Goal: Task Accomplishment & Management: Manage account settings

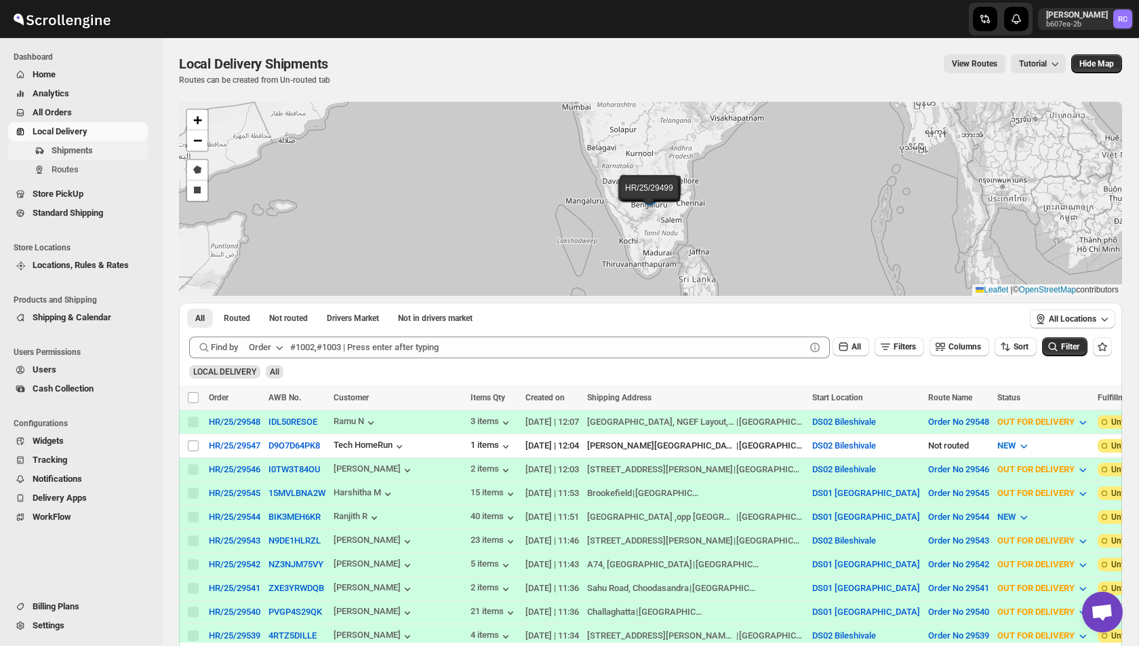
click at [103, 152] on span "Shipments" at bounding box center [99, 151] width 94 height 14
click at [85, 171] on span "Routes" at bounding box center [99, 170] width 94 height 14
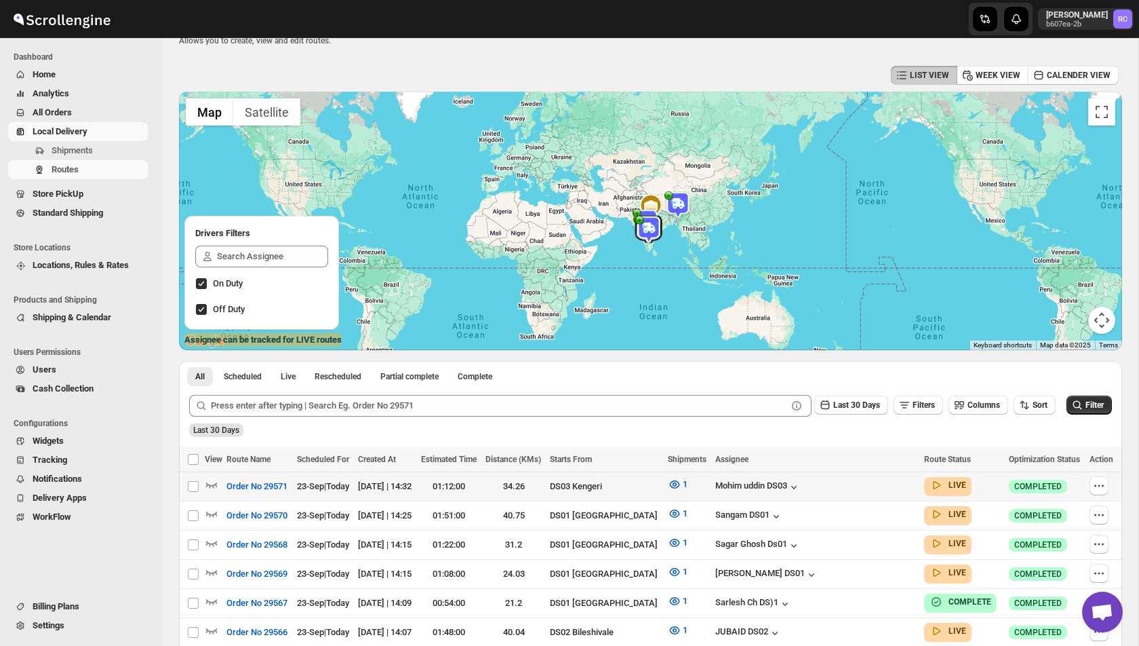
scroll to position [37, 0]
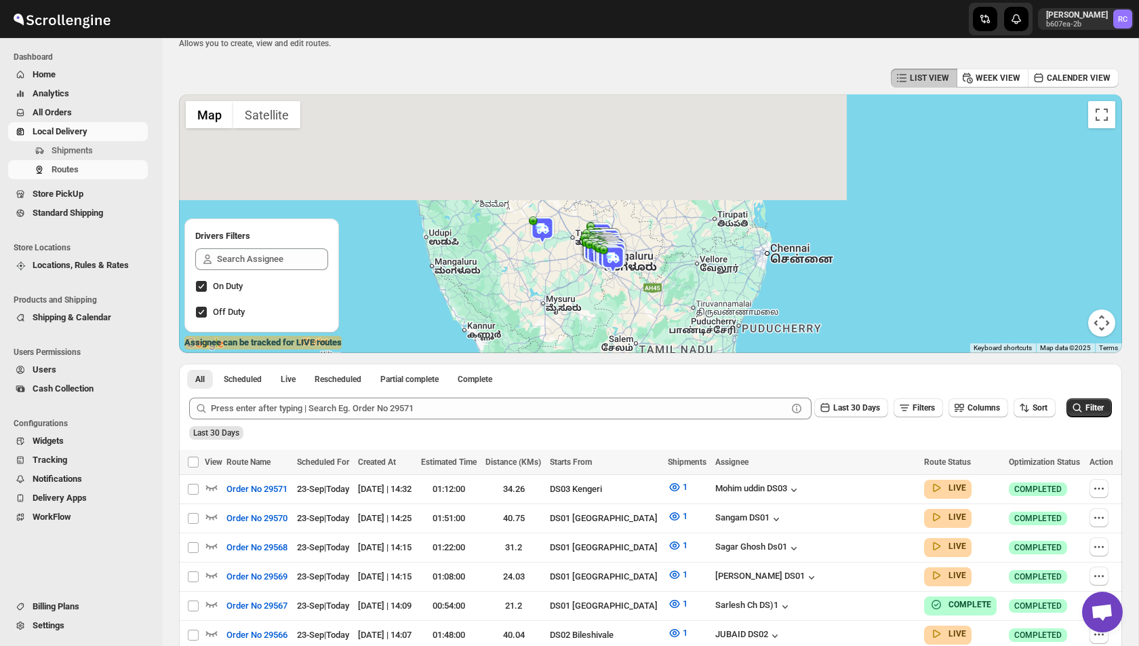
drag, startPoint x: 580, startPoint y: 159, endPoint x: 581, endPoint y: 281, distance: 122.1
click at [581, 281] on div at bounding box center [650, 223] width 943 height 258
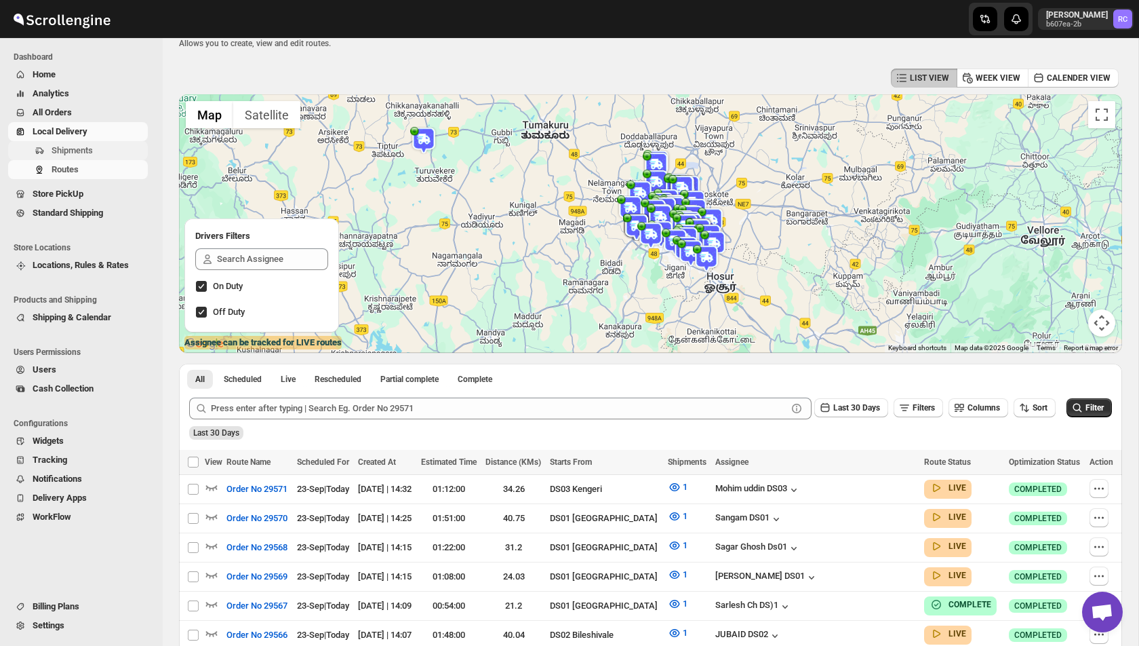
click at [87, 144] on span "Shipments" at bounding box center [99, 151] width 94 height 14
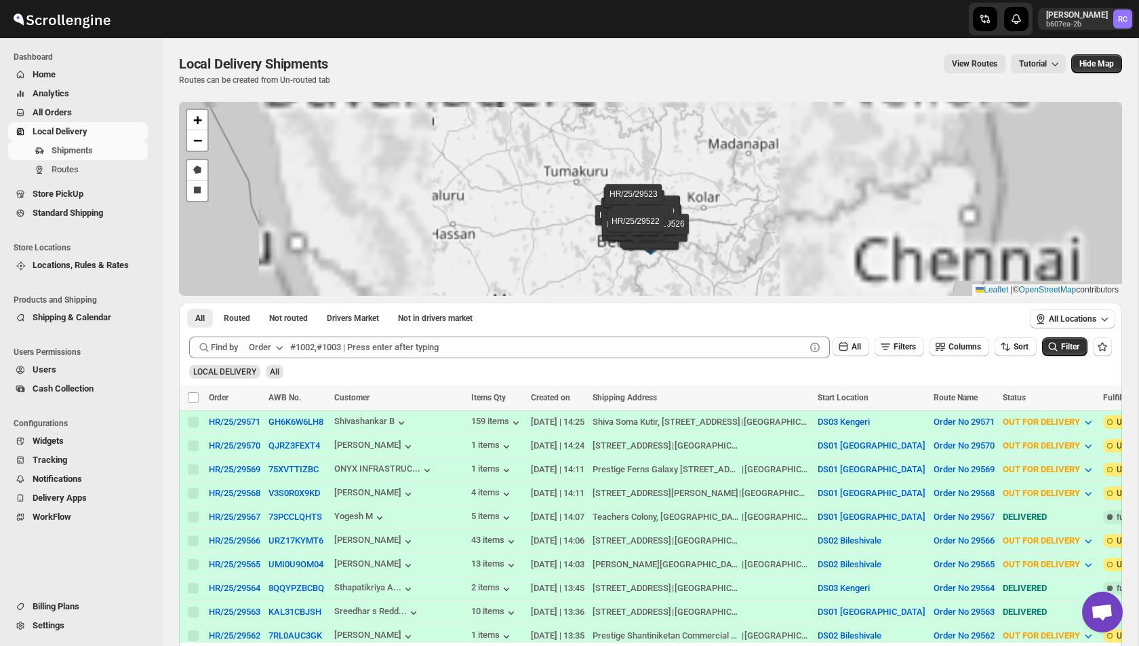
drag, startPoint x: 551, startPoint y: 192, endPoint x: 595, endPoint y: 275, distance: 94.0
click at [595, 275] on div "HR/25/29571 HR/25/29570 HR/25/29569 HR/25/29568 HR/25/29567 HR/25/29566 HR/25/2…" at bounding box center [650, 199] width 943 height 194
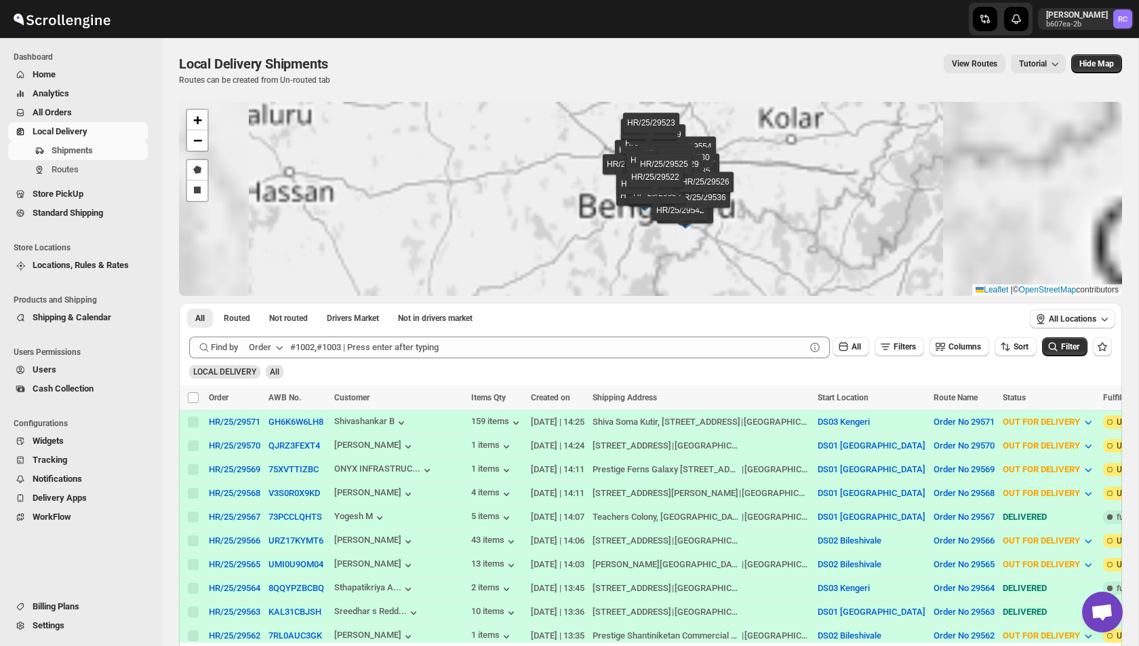
drag, startPoint x: 658, startPoint y: 212, endPoint x: 582, endPoint y: 200, distance: 76.1
click at [582, 200] on div "HR/25/29571 HR/25/29570 HR/25/29569 HR/25/29568 HR/25/29567 HR/25/29566 HR/25/2…" at bounding box center [650, 199] width 943 height 194
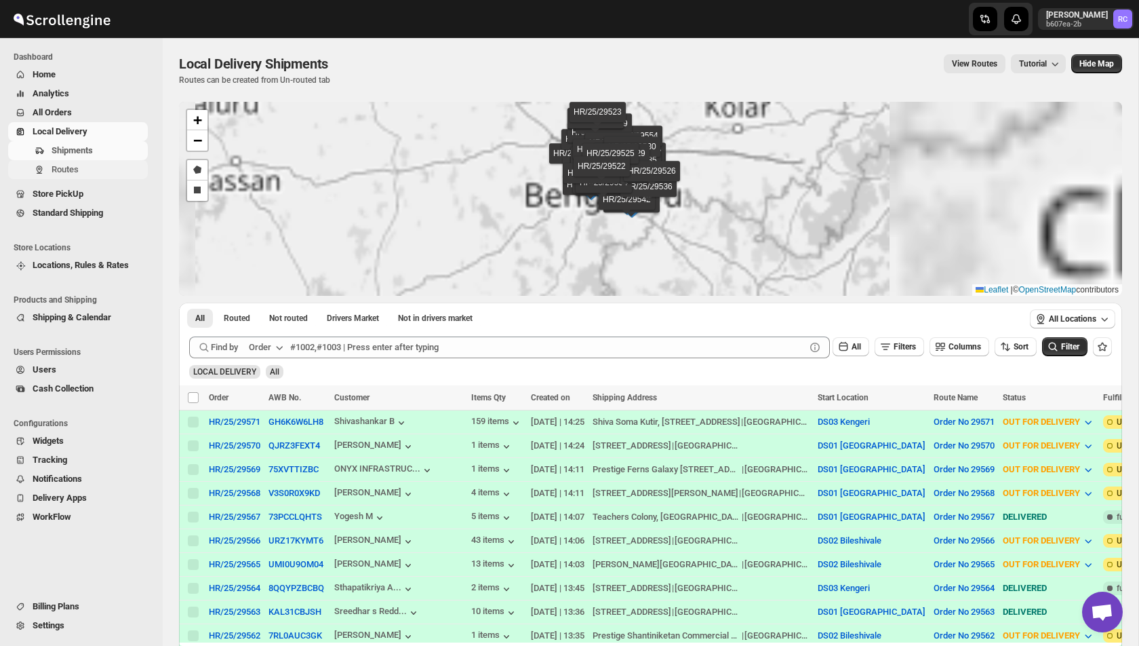
click at [84, 174] on span "Routes" at bounding box center [99, 170] width 94 height 14
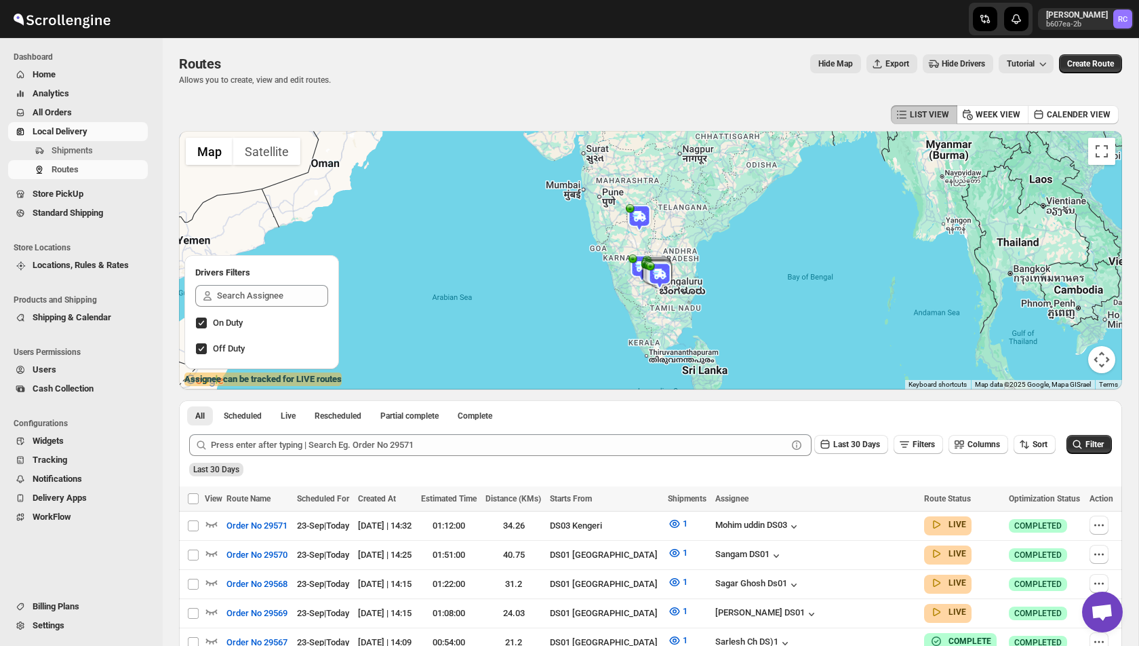
drag, startPoint x: 706, startPoint y: 239, endPoint x: 668, endPoint y: 269, distance: 48.3
click at [668, 269] on img at bounding box center [659, 275] width 27 height 27
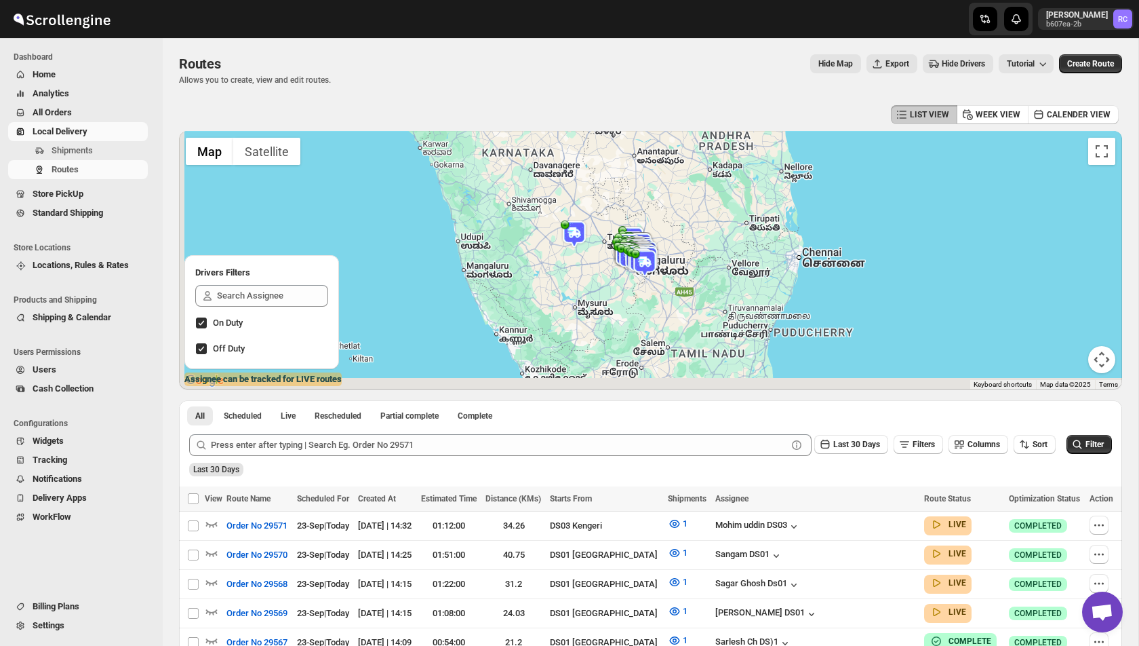
drag, startPoint x: 570, startPoint y: 337, endPoint x: 627, endPoint y: 240, distance: 112.1
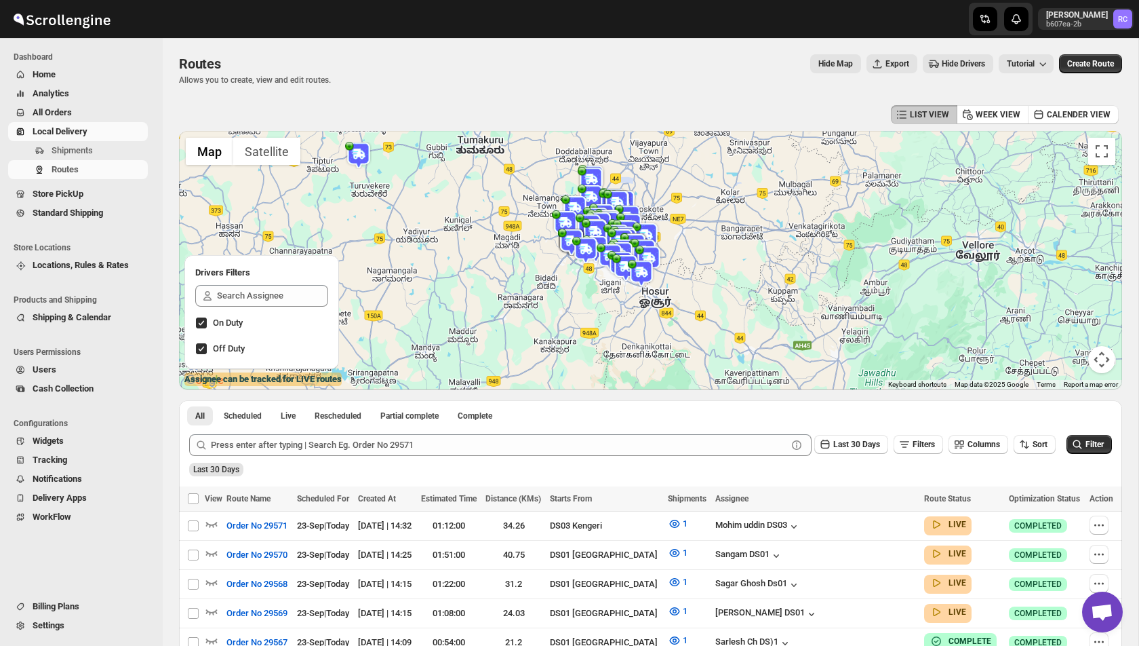
drag, startPoint x: 692, startPoint y: 321, endPoint x: 627, endPoint y: 228, distance: 113.6
click at [627, 228] on img at bounding box center [625, 241] width 27 height 27
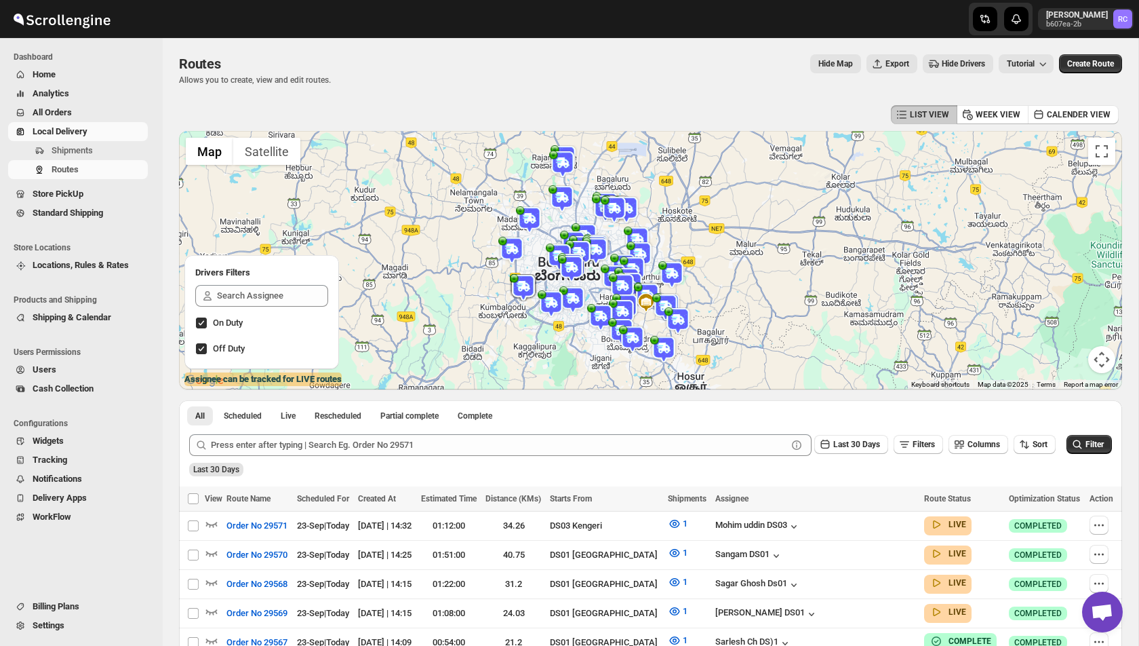
drag, startPoint x: 550, startPoint y: 277, endPoint x: 583, endPoint y: 330, distance: 62.5
click at [583, 330] on div "To navigate, press the arrow keys." at bounding box center [650, 260] width 943 height 258
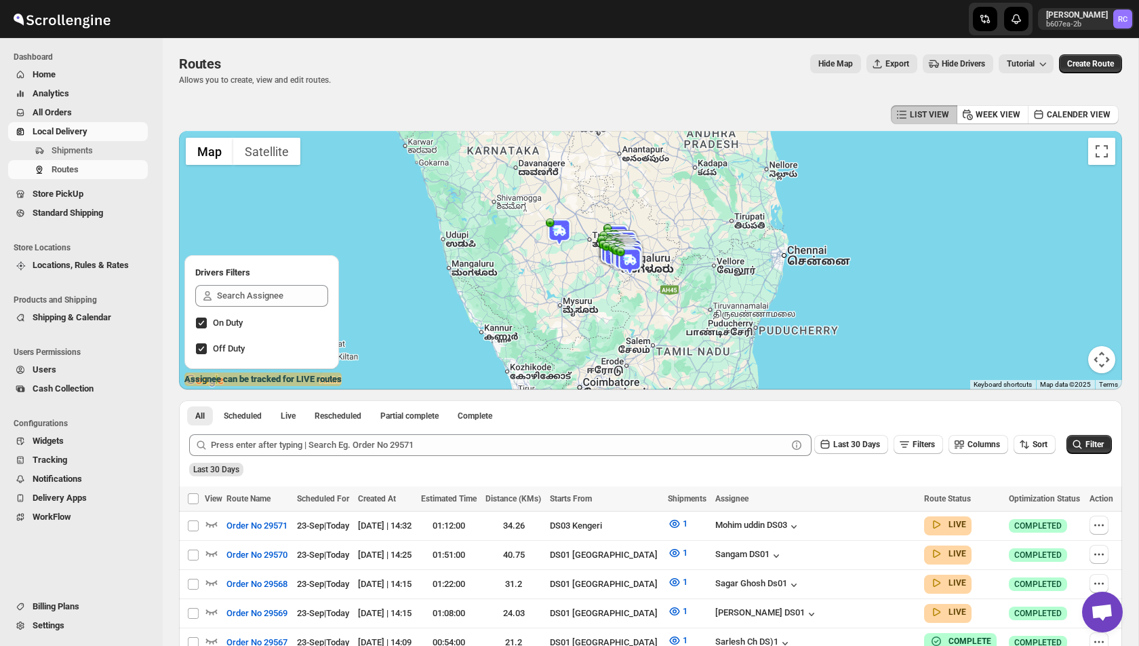
drag, startPoint x: 625, startPoint y: 184, endPoint x: 668, endPoint y: 244, distance: 74.3
click at [668, 244] on div at bounding box center [650, 260] width 943 height 258
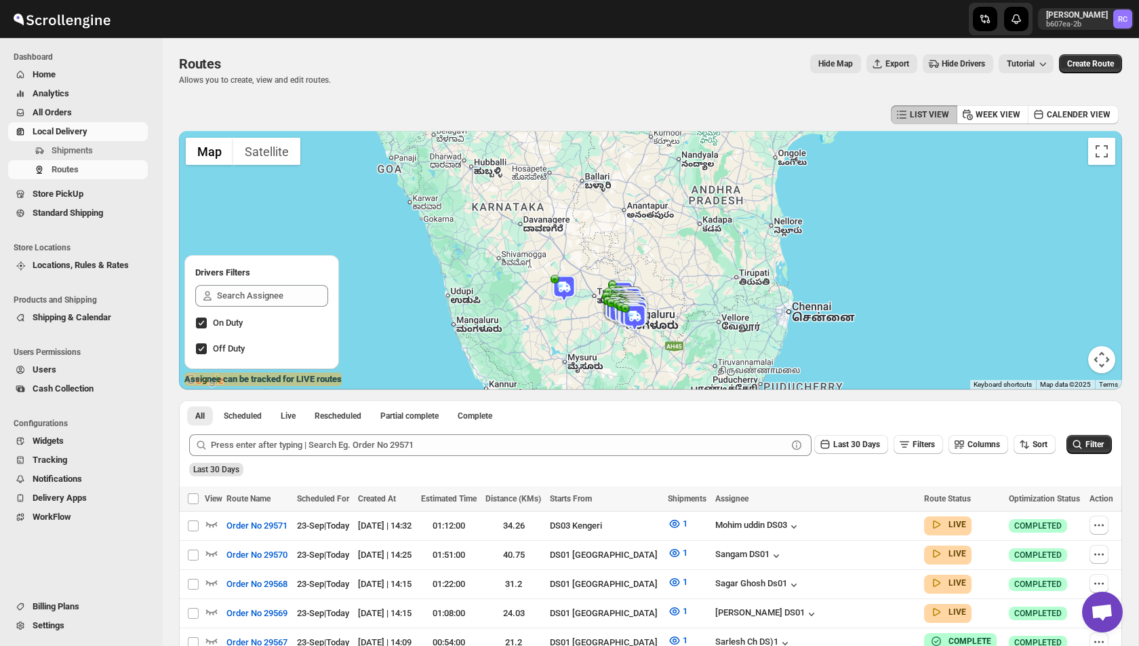
drag, startPoint x: 625, startPoint y: 344, endPoint x: 604, endPoint y: 298, distance: 51.3
click at [604, 298] on div at bounding box center [650, 260] width 943 height 258
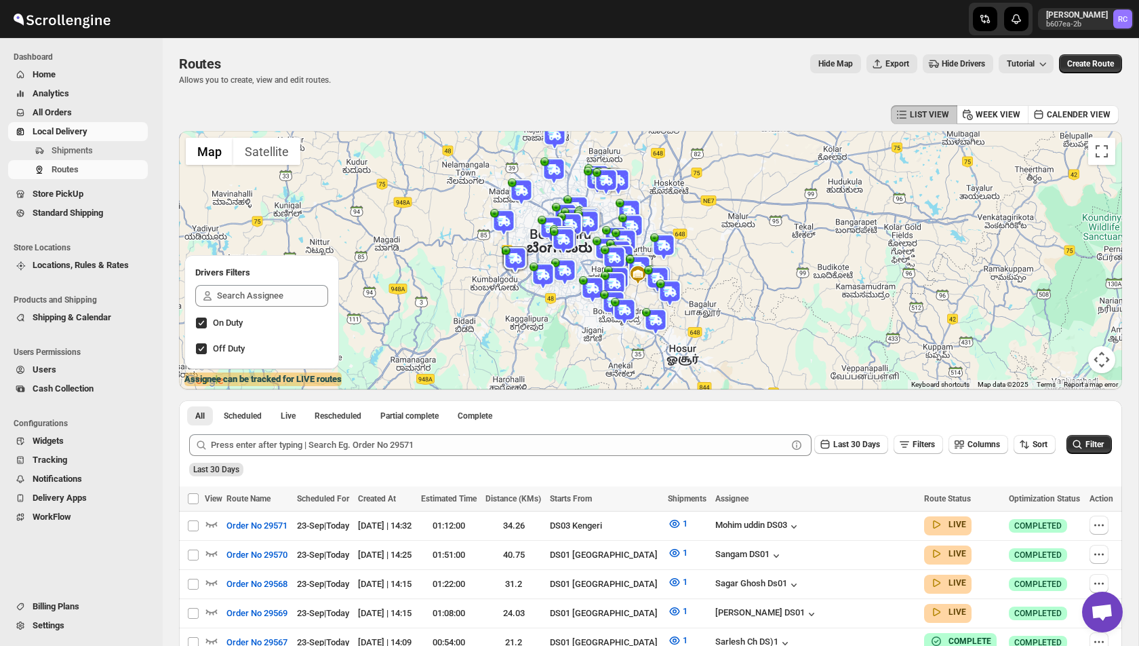
drag, startPoint x: 549, startPoint y: 298, endPoint x: 569, endPoint y: 205, distance: 95.0
click at [569, 204] on img at bounding box center [565, 216] width 27 height 27
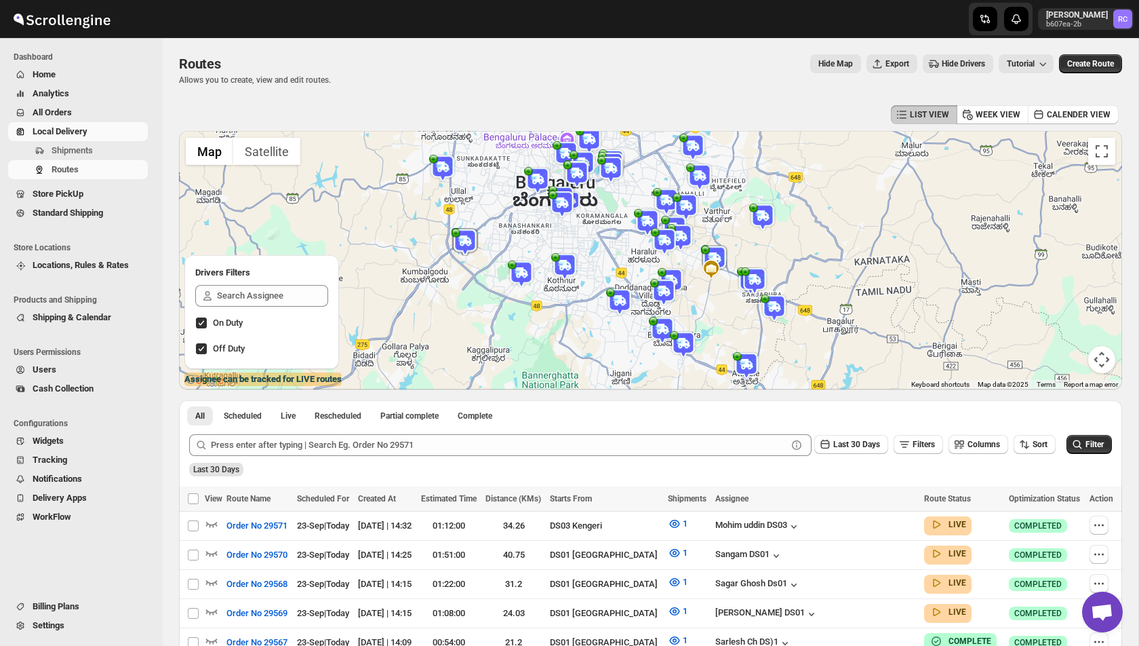
drag, startPoint x: 591, startPoint y: 336, endPoint x: 591, endPoint y: 250, distance: 86.1
click at [591, 250] on div at bounding box center [650, 260] width 943 height 258
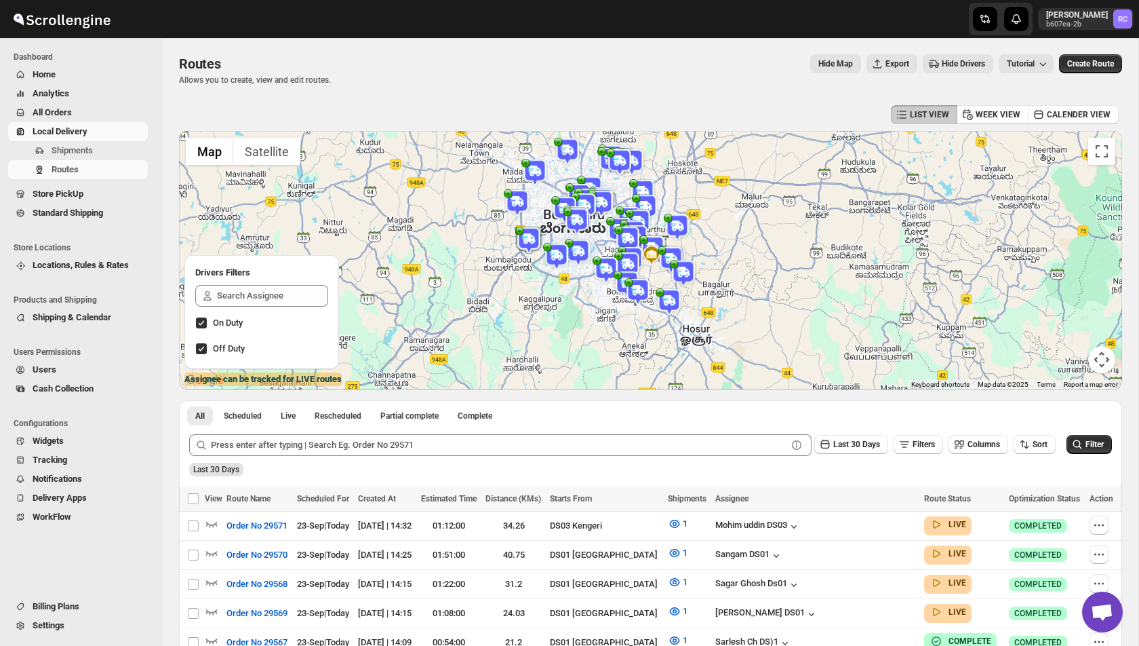
click at [665, 291] on img at bounding box center [669, 301] width 27 height 27
click at [942, 60] on span "Hide Drivers" at bounding box center [963, 63] width 43 height 11
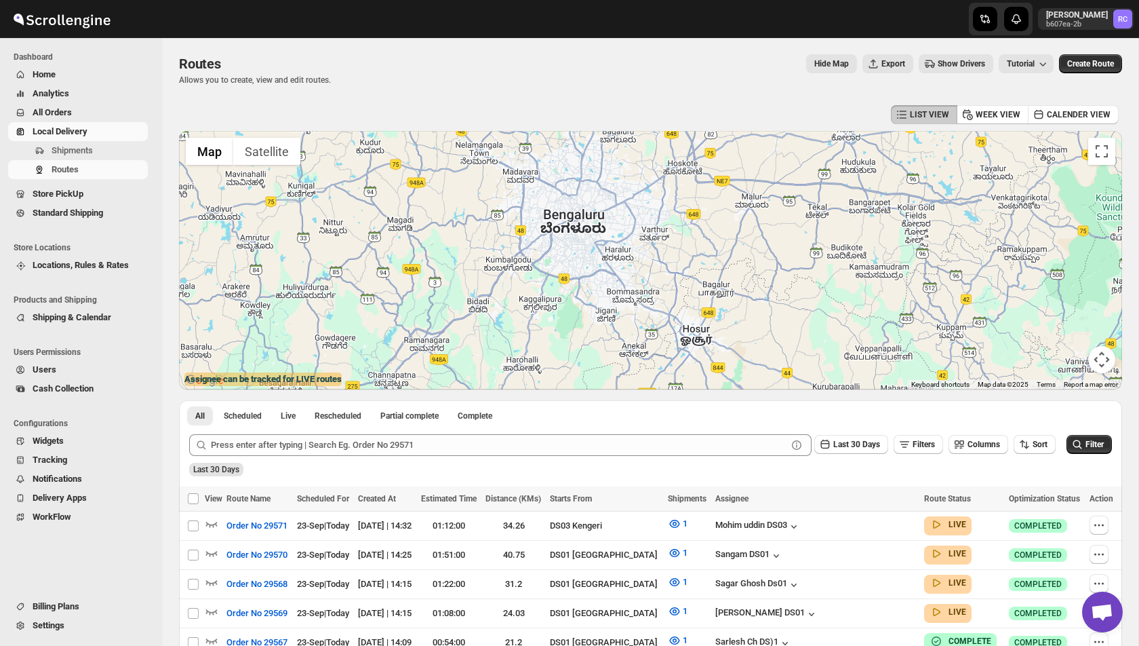
click at [942, 60] on span "Show Drivers" at bounding box center [961, 63] width 47 height 11
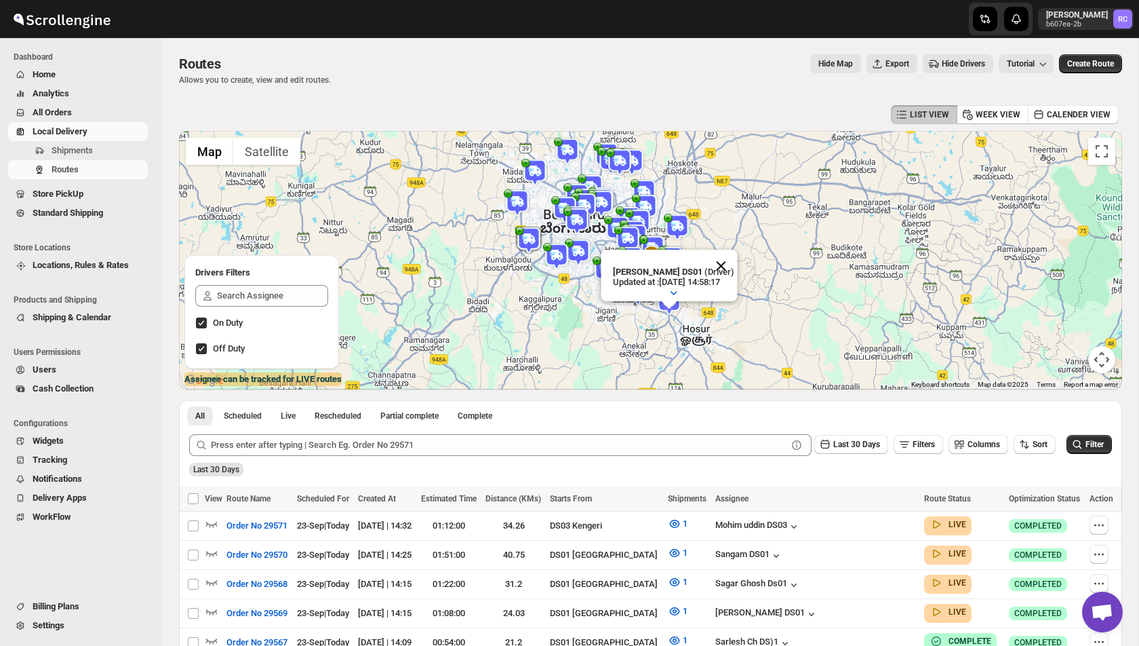
click at [731, 261] on button "Close" at bounding box center [721, 266] width 33 height 33
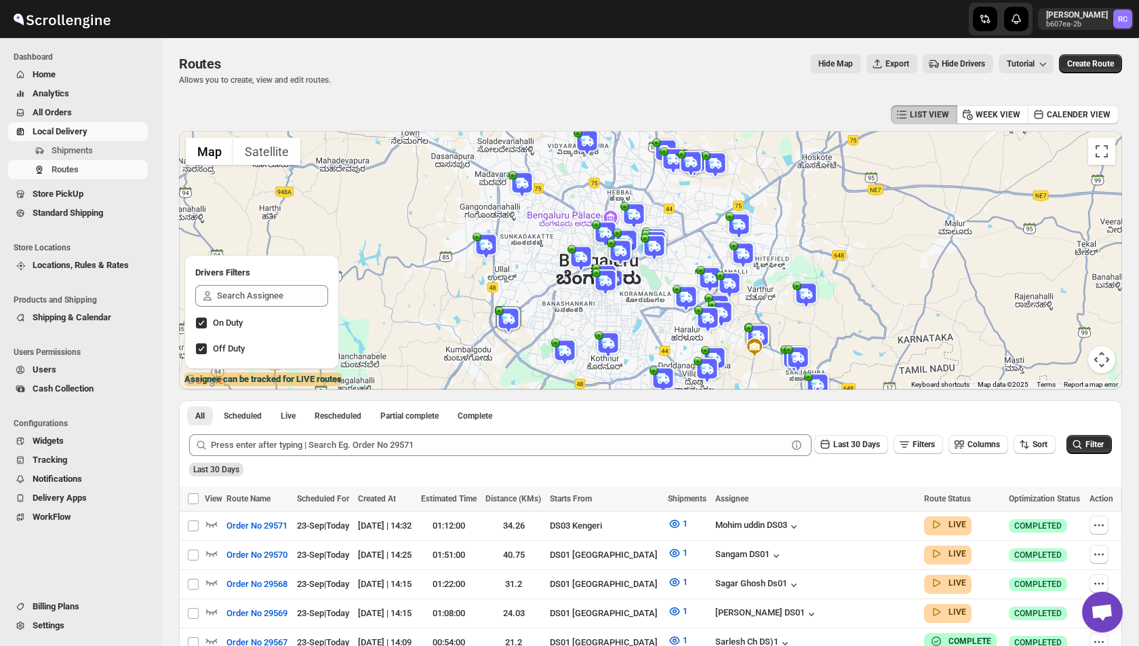
drag, startPoint x: 511, startPoint y: 208, endPoint x: 623, endPoint y: 319, distance: 157.7
click at [623, 319] on div at bounding box center [650, 260] width 943 height 258
click at [686, 304] on img at bounding box center [686, 298] width 27 height 27
click at [688, 289] on icon "button" at bounding box center [690, 289] width 14 height 14
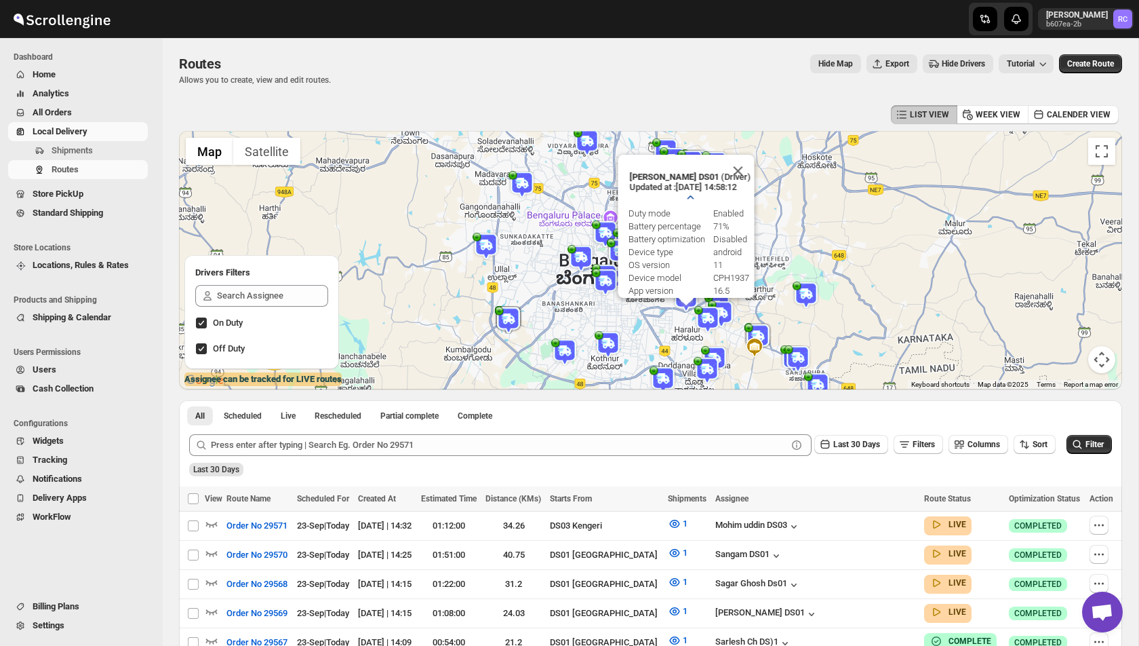
click at [692, 199] on icon "button" at bounding box center [690, 198] width 14 height 14
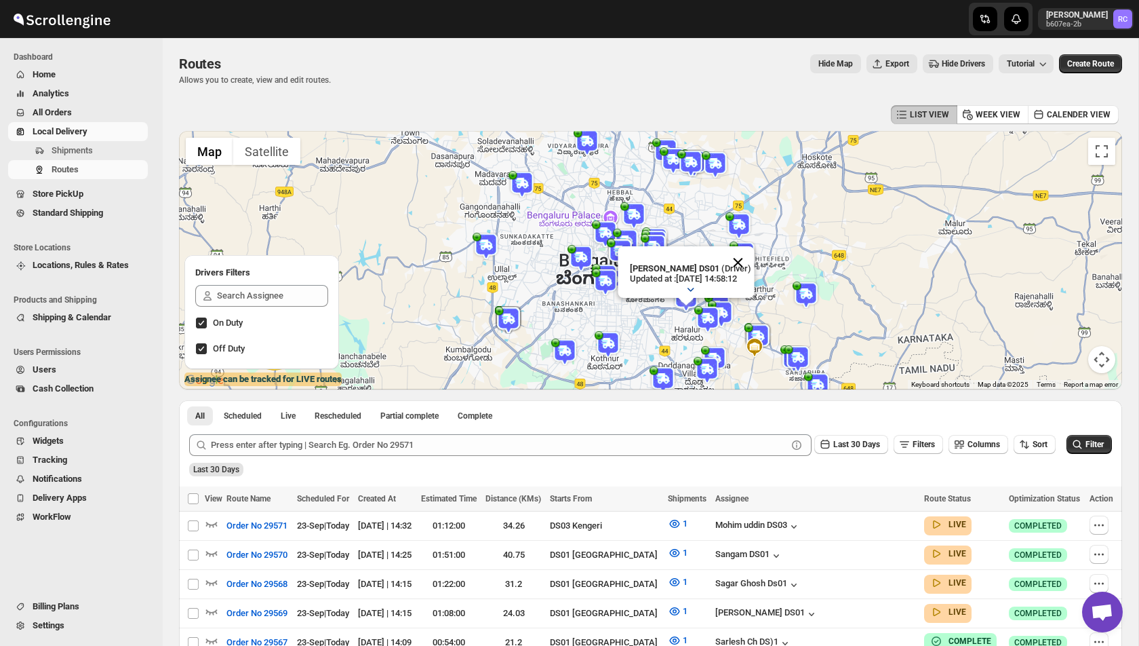
click at [747, 260] on button "Close" at bounding box center [737, 262] width 33 height 33
click at [215, 528] on icon "button" at bounding box center [212, 524] width 14 height 14
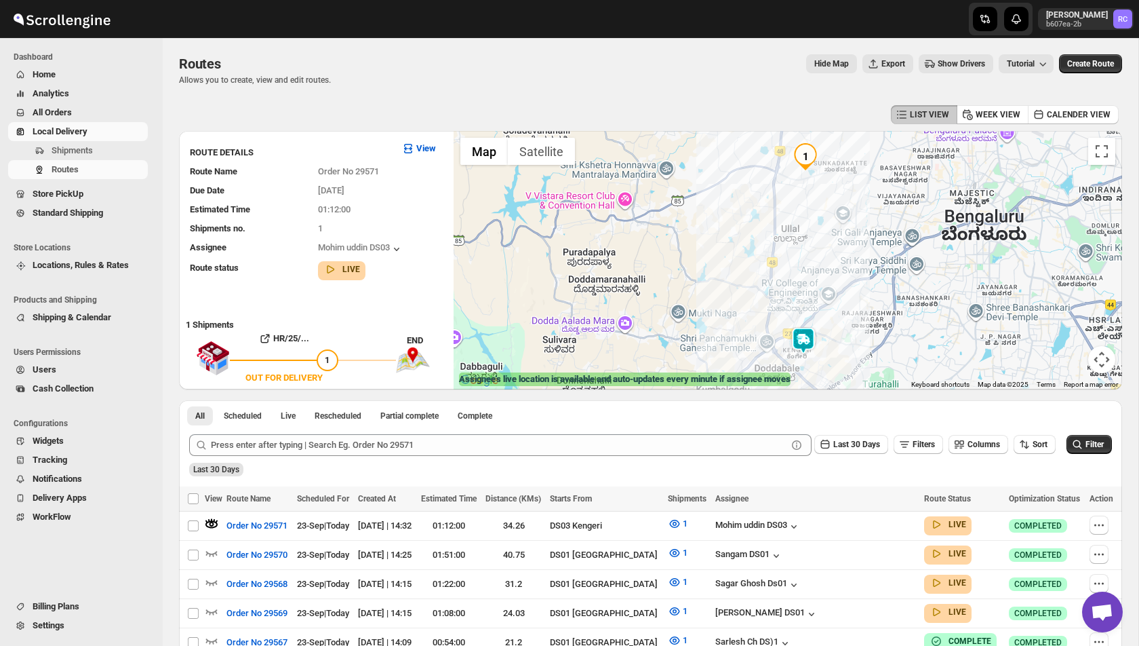
click at [812, 336] on img at bounding box center [803, 340] width 27 height 27
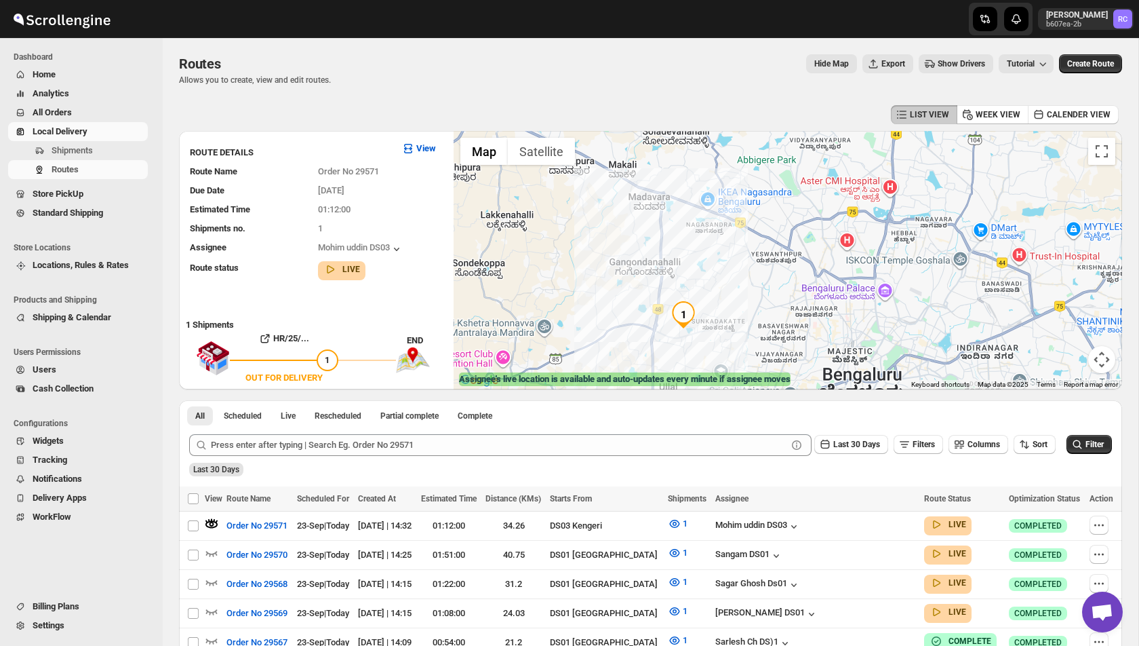
drag, startPoint x: 893, startPoint y: 167, endPoint x: 770, endPoint y: 334, distance: 207.5
click at [770, 334] on div "Assignee : [PERSON_NAME] DS03 Updated at : [DATE] 14:52:29 Duty mode Enabled Ba…" at bounding box center [788, 260] width 669 height 258
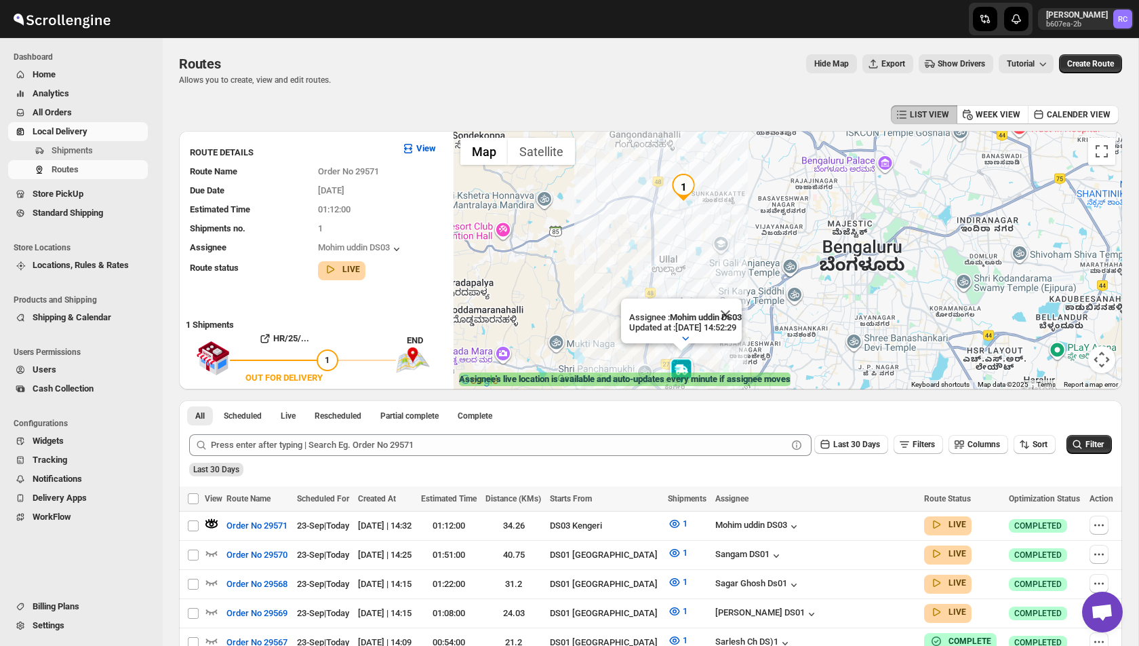
drag, startPoint x: 745, startPoint y: 324, endPoint x: 747, endPoint y: 146, distance: 177.7
click at [747, 146] on div "Assignee : [PERSON_NAME] DS03 Updated at : [DATE] 14:52:29 Duty mode Enabled Ba…" at bounding box center [788, 260] width 669 height 258
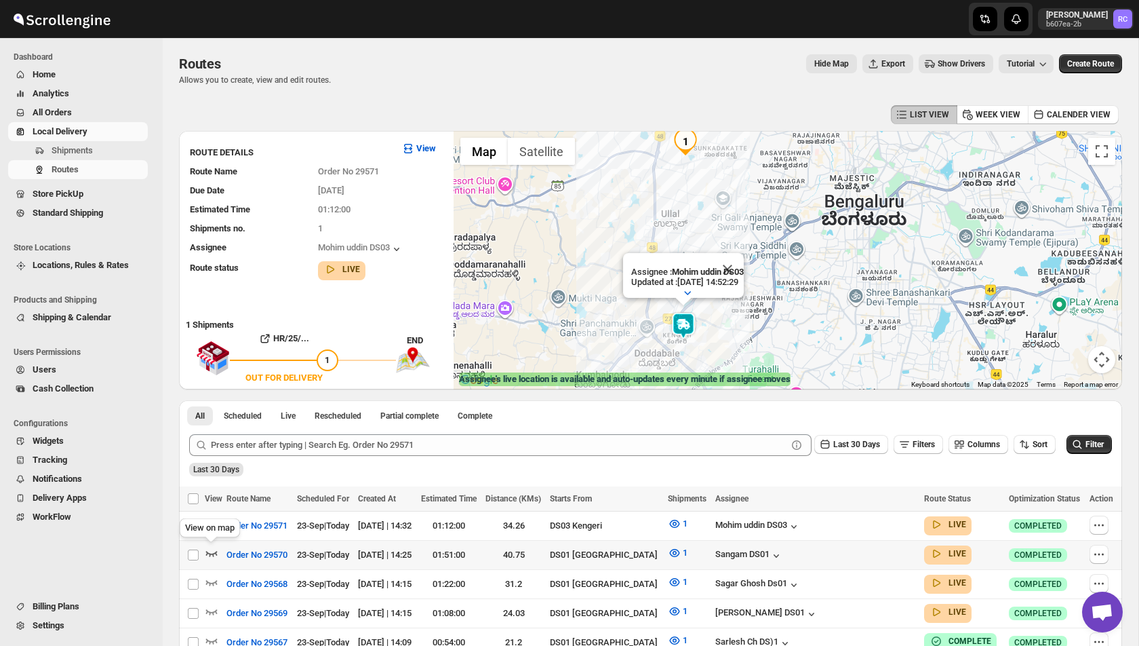
click at [210, 551] on icon "button" at bounding box center [212, 553] width 14 height 14
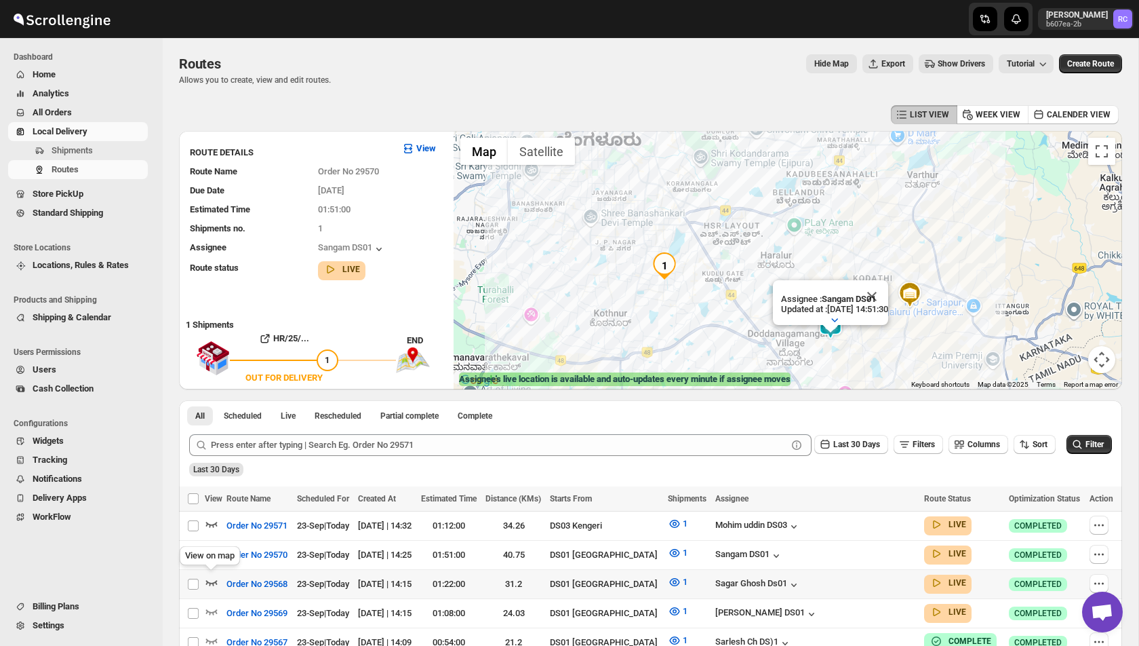
click at [209, 582] on icon "button" at bounding box center [212, 582] width 12 height 5
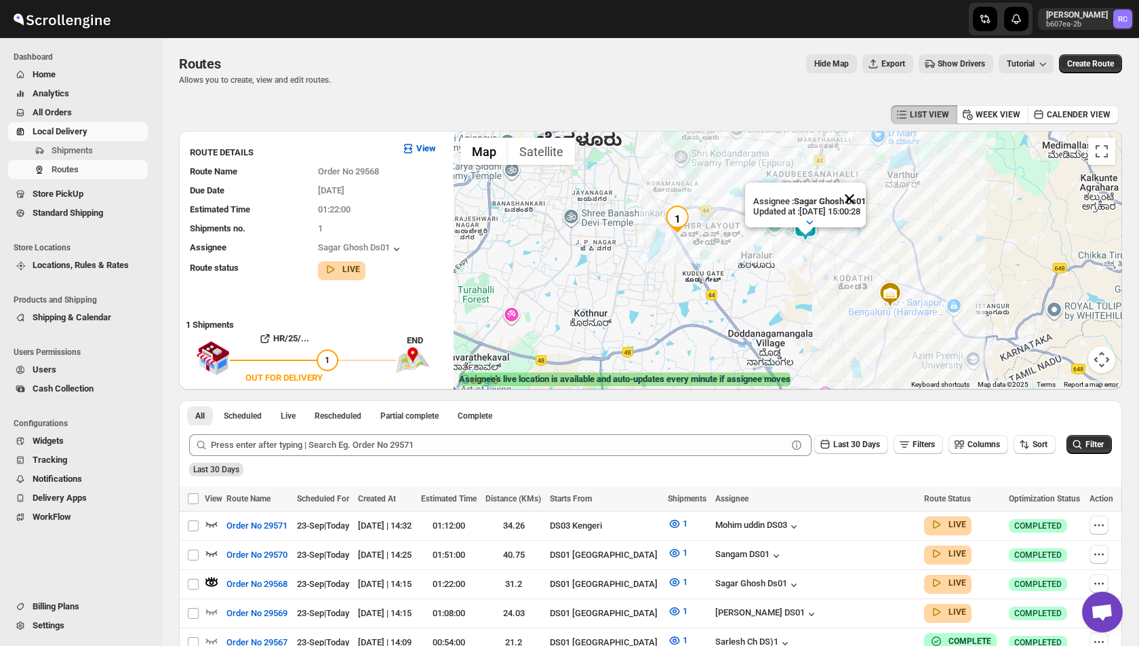
click at [866, 196] on button "Close" at bounding box center [849, 198] width 33 height 33
click at [796, 221] on img at bounding box center [804, 227] width 27 height 27
click at [806, 222] on img at bounding box center [804, 227] width 27 height 27
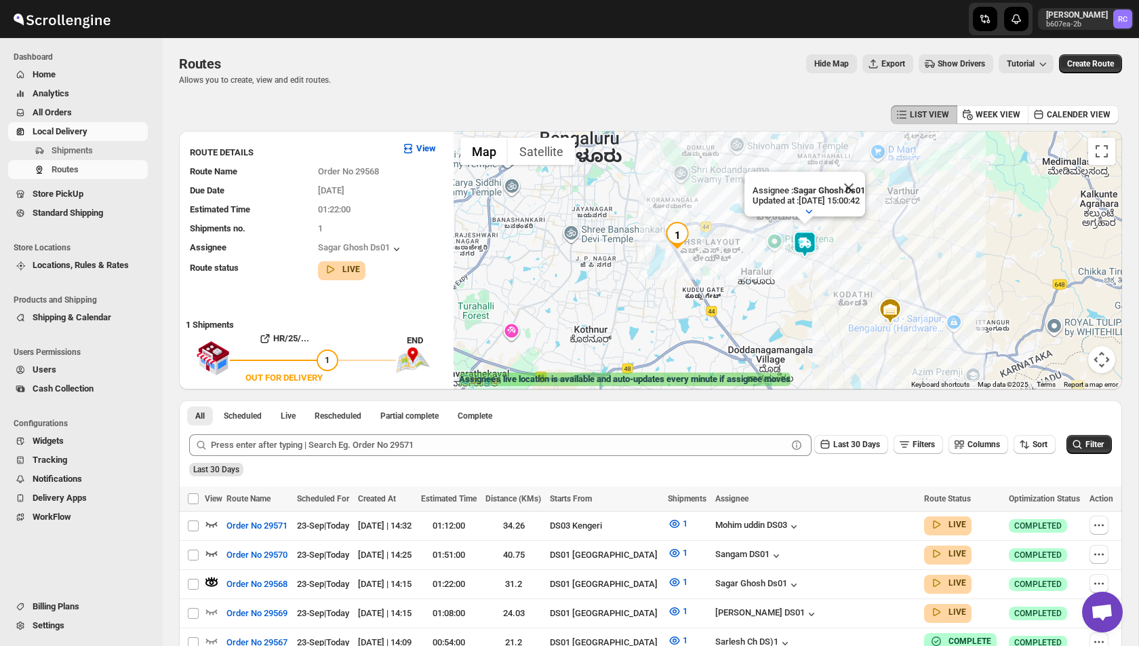
click at [808, 244] on img at bounding box center [804, 244] width 27 height 27
click at [284, 415] on button "Live" at bounding box center [288, 415] width 31 height 19
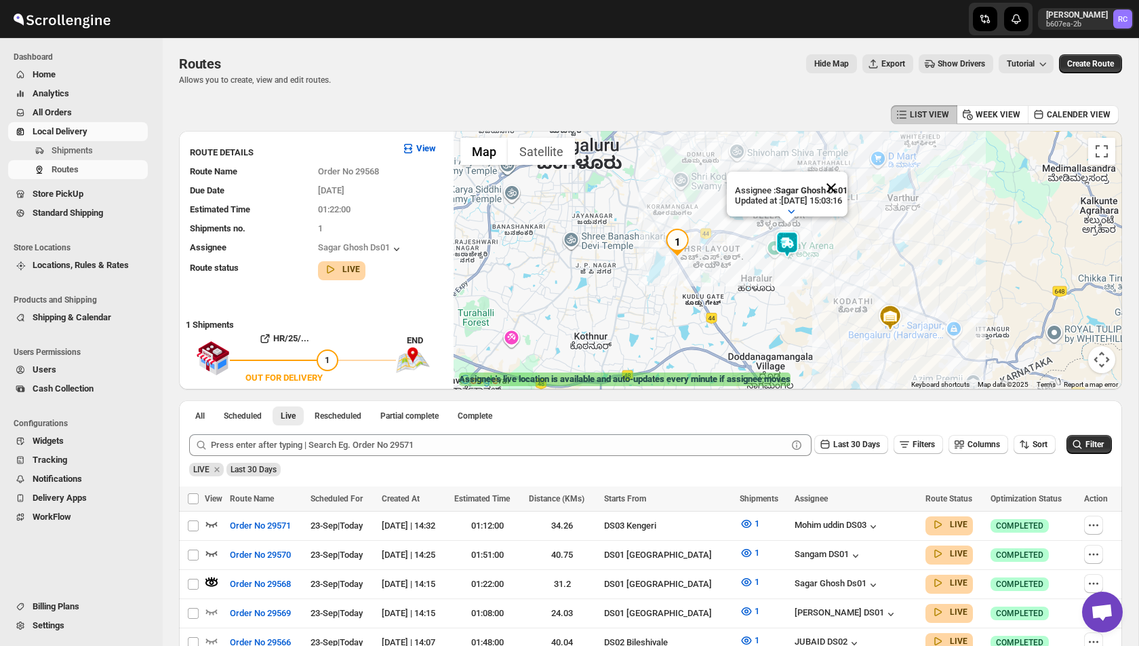
click at [844, 186] on button "Close" at bounding box center [831, 188] width 33 height 33
click at [208, 577] on icon "button" at bounding box center [209, 578] width 2 height 3
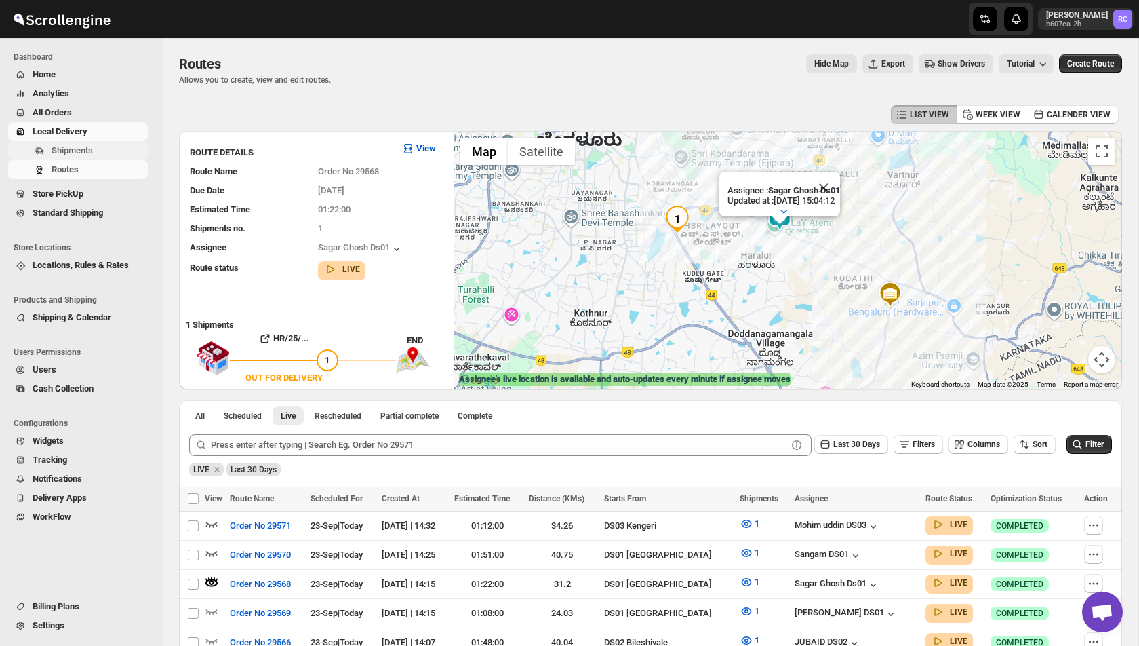
click at [77, 152] on span "Shipments" at bounding box center [72, 150] width 41 height 10
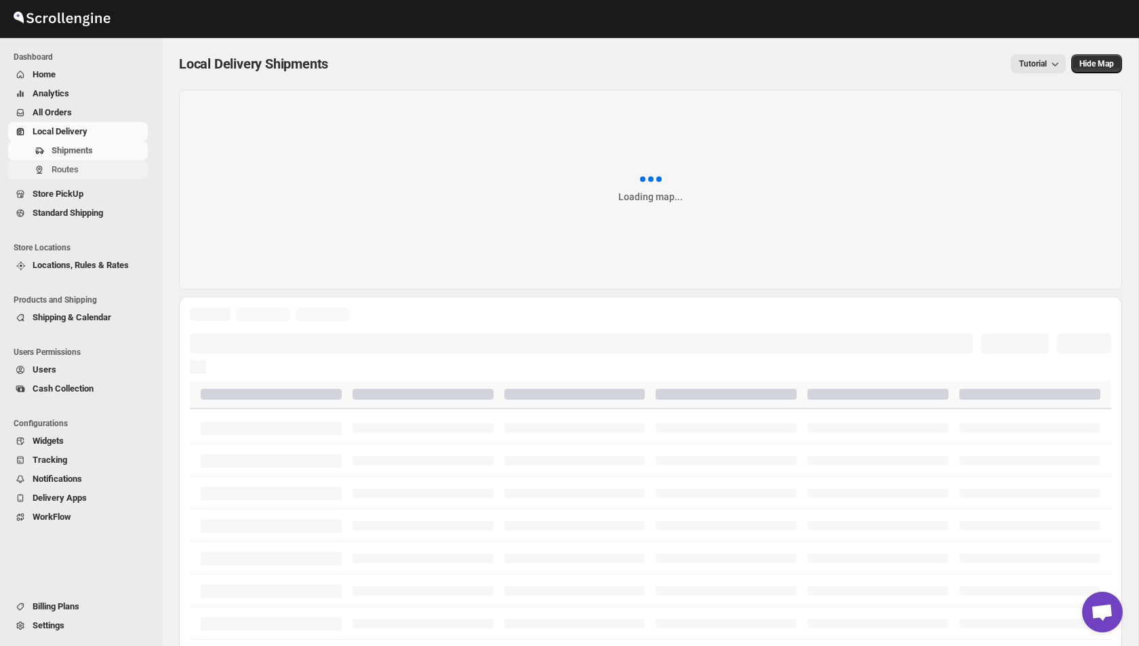
click at [62, 170] on span "Routes" at bounding box center [65, 169] width 27 height 10
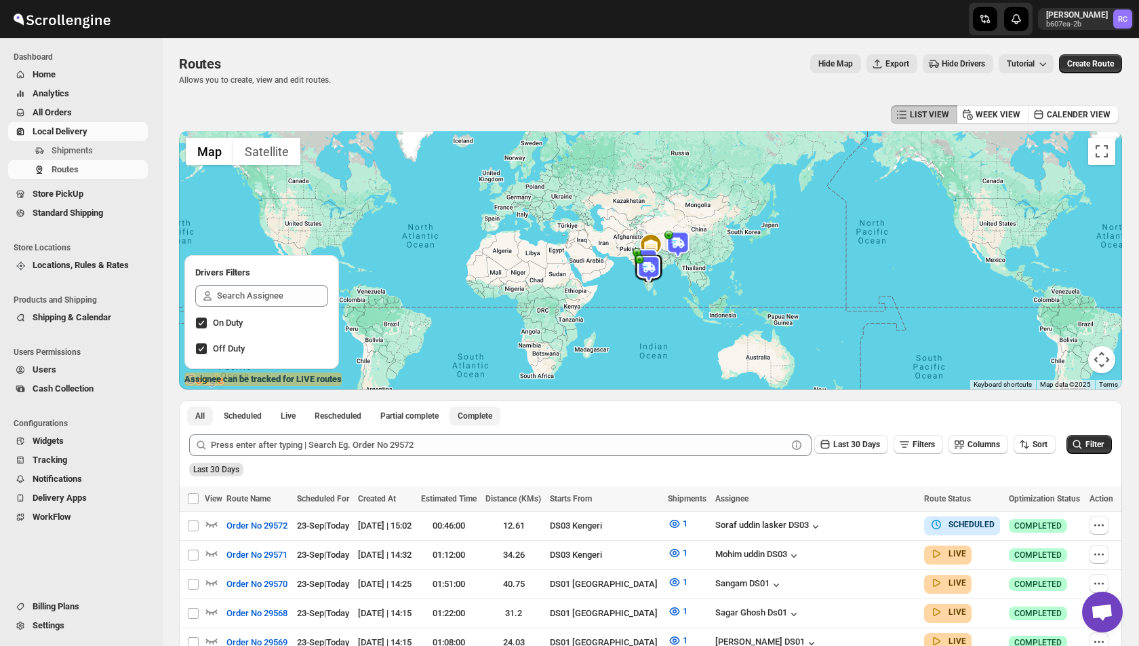
click at [491, 410] on span "Complete" at bounding box center [475, 415] width 35 height 11
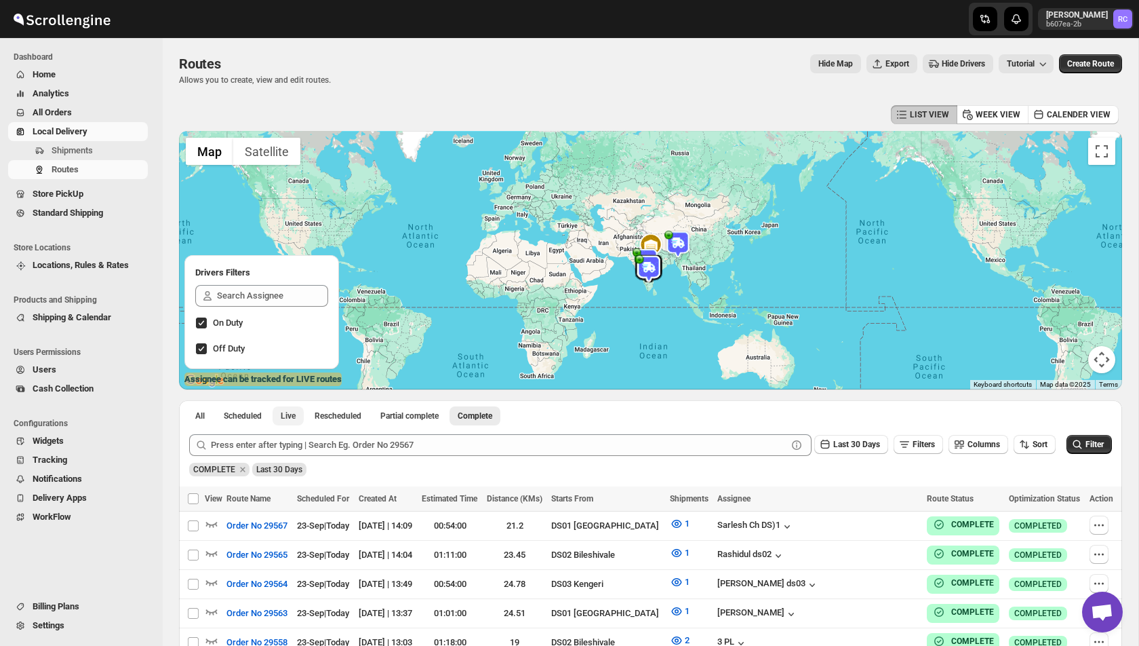
click at [292, 413] on span "Live" at bounding box center [288, 415] width 15 height 11
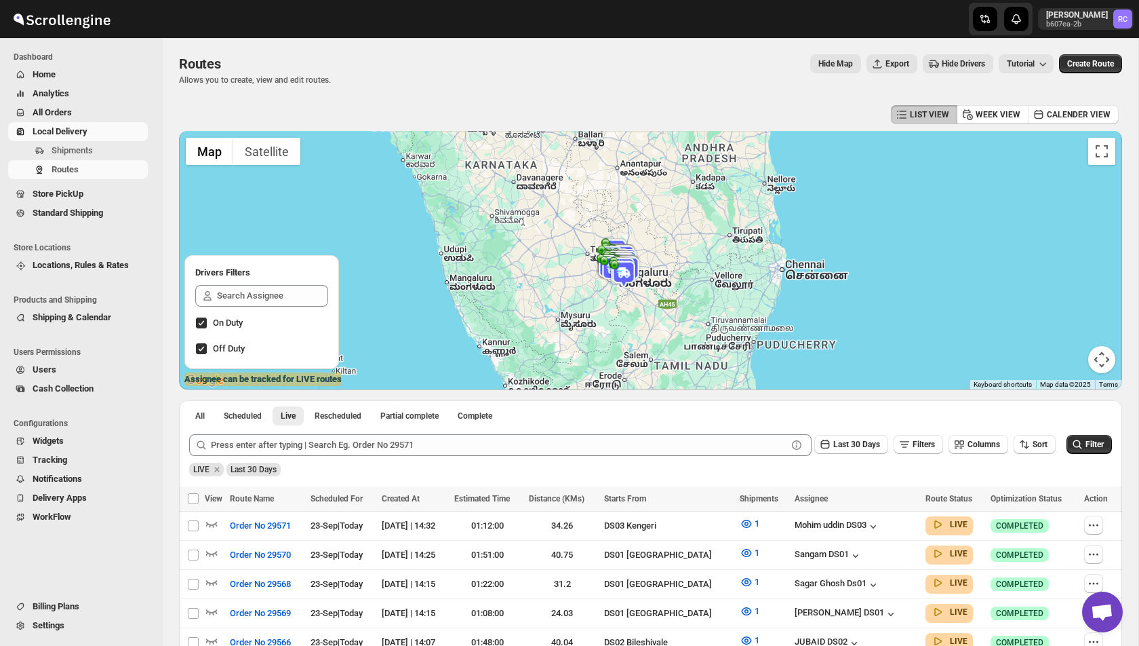
drag, startPoint x: 640, startPoint y: 333, endPoint x: 640, endPoint y: 283, distance: 49.5
click at [640, 283] on div at bounding box center [650, 260] width 943 height 258
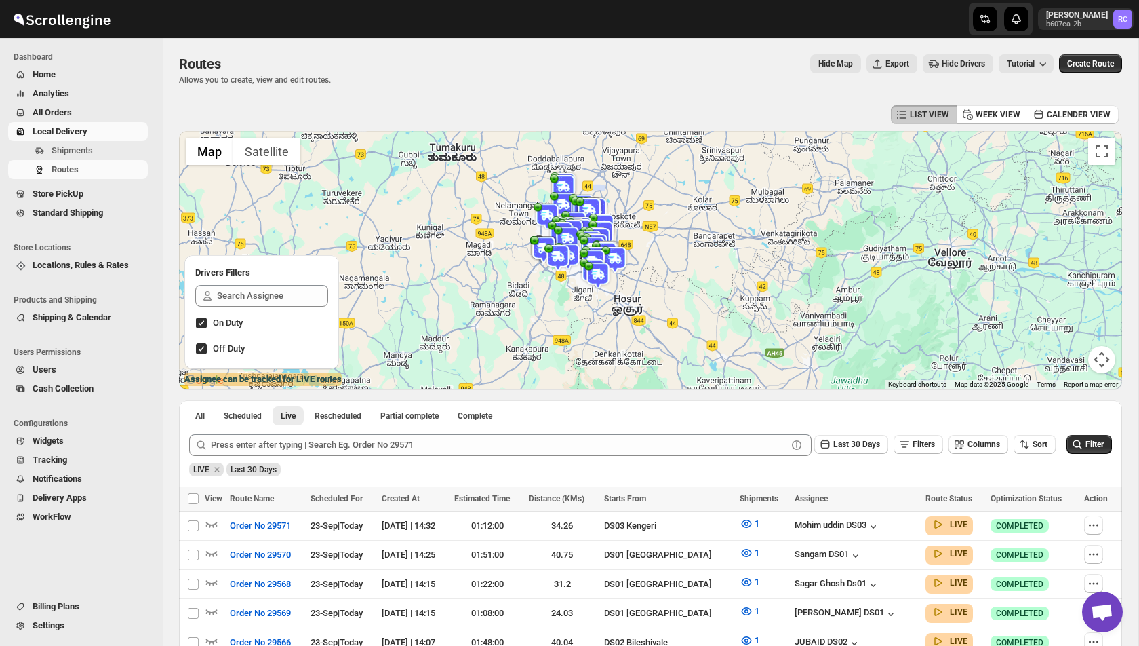
drag, startPoint x: 576, startPoint y: 264, endPoint x: 603, endPoint y: 313, distance: 55.5
click at [603, 313] on div at bounding box center [650, 260] width 943 height 258
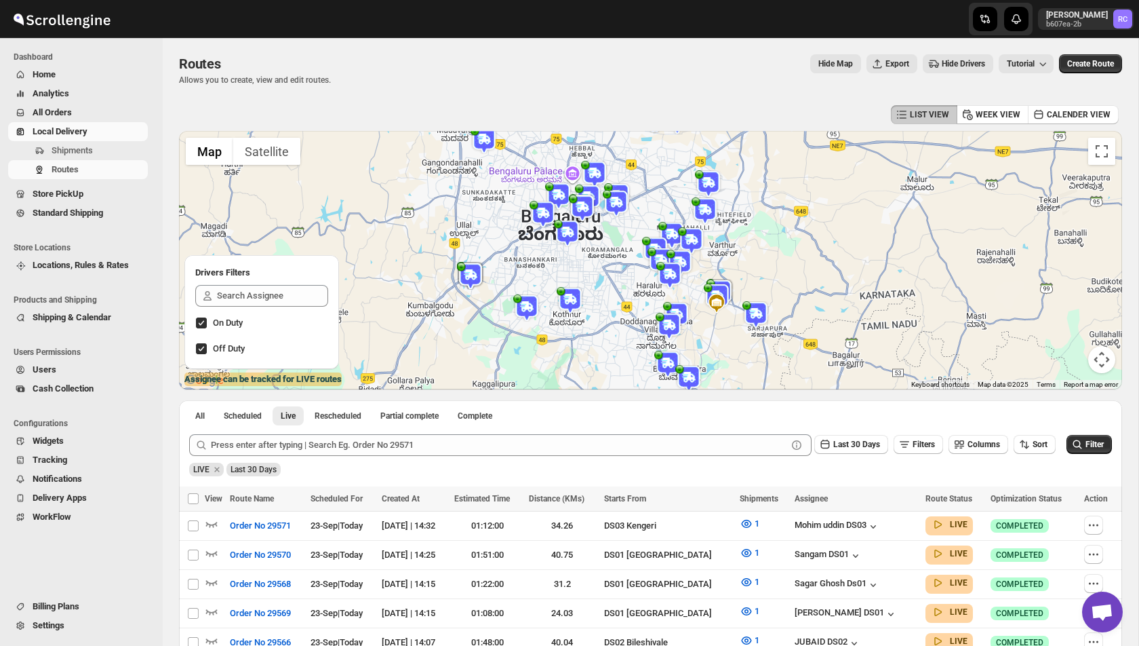
drag, startPoint x: 607, startPoint y: 235, endPoint x: 607, endPoint y: 257, distance: 22.4
click at [607, 257] on div at bounding box center [650, 260] width 943 height 258
click at [199, 349] on input "Off Duty" at bounding box center [201, 348] width 11 height 11
checkbox input "false"
click at [203, 325] on input "On Duty" at bounding box center [201, 322] width 11 height 11
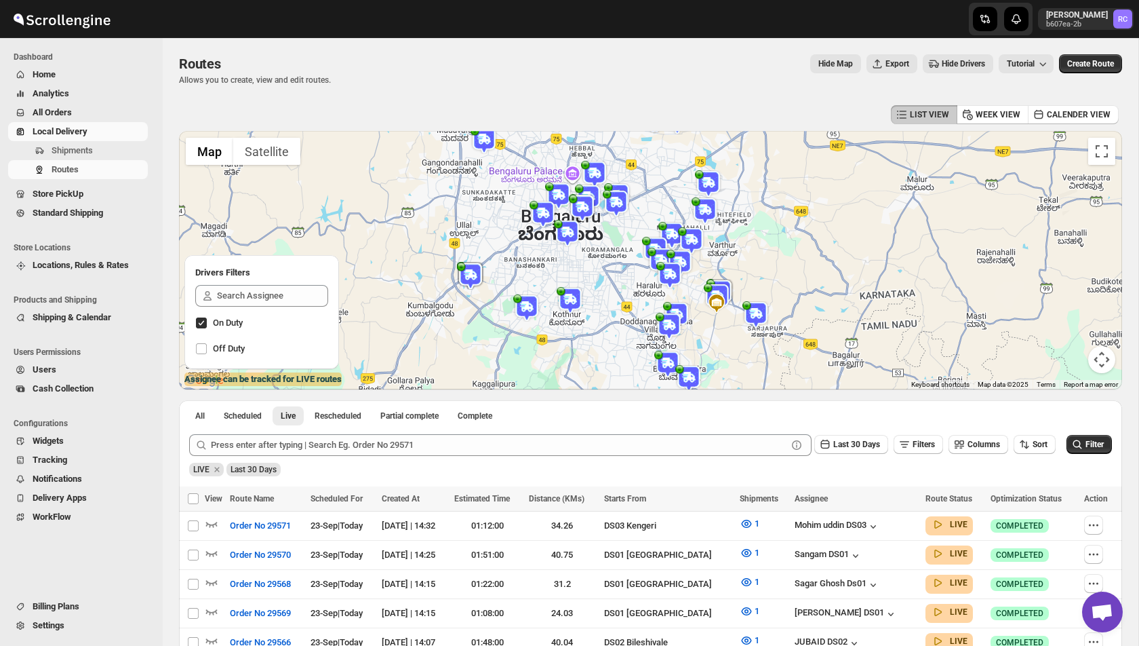
click at [203, 324] on input "On Duty" at bounding box center [201, 322] width 11 height 11
checkbox input "true"
click at [201, 353] on span at bounding box center [201, 348] width 12 height 12
click at [201, 353] on input "Off Duty" at bounding box center [201, 348] width 11 height 11
checkbox input "true"
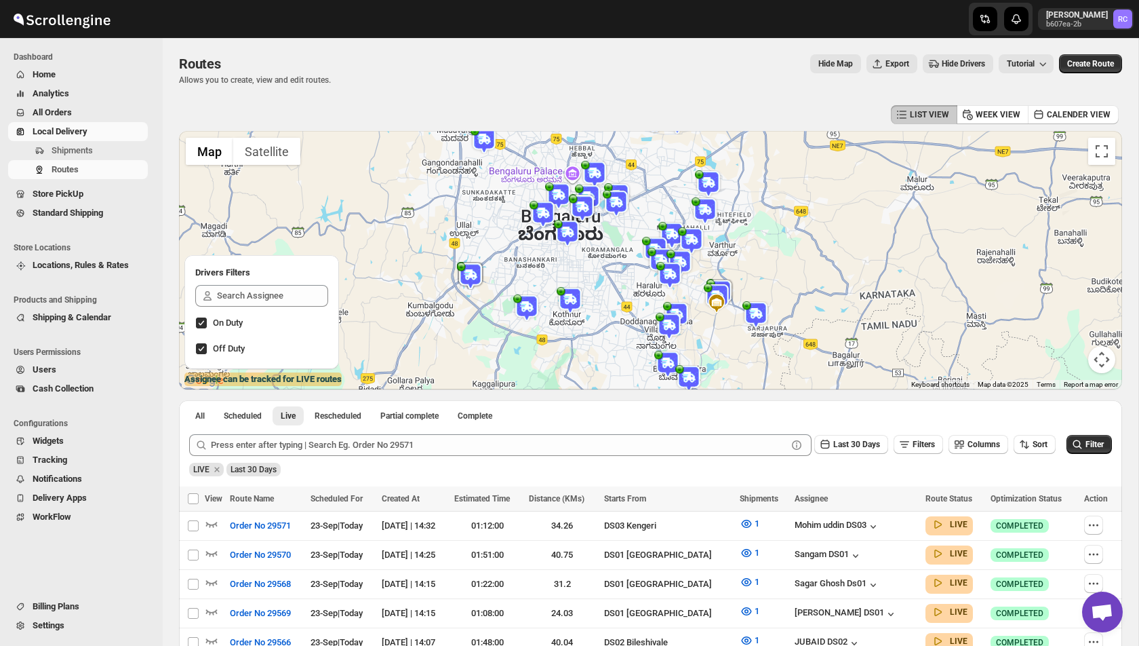
click at [201, 321] on input "On Duty" at bounding box center [201, 322] width 11 height 11
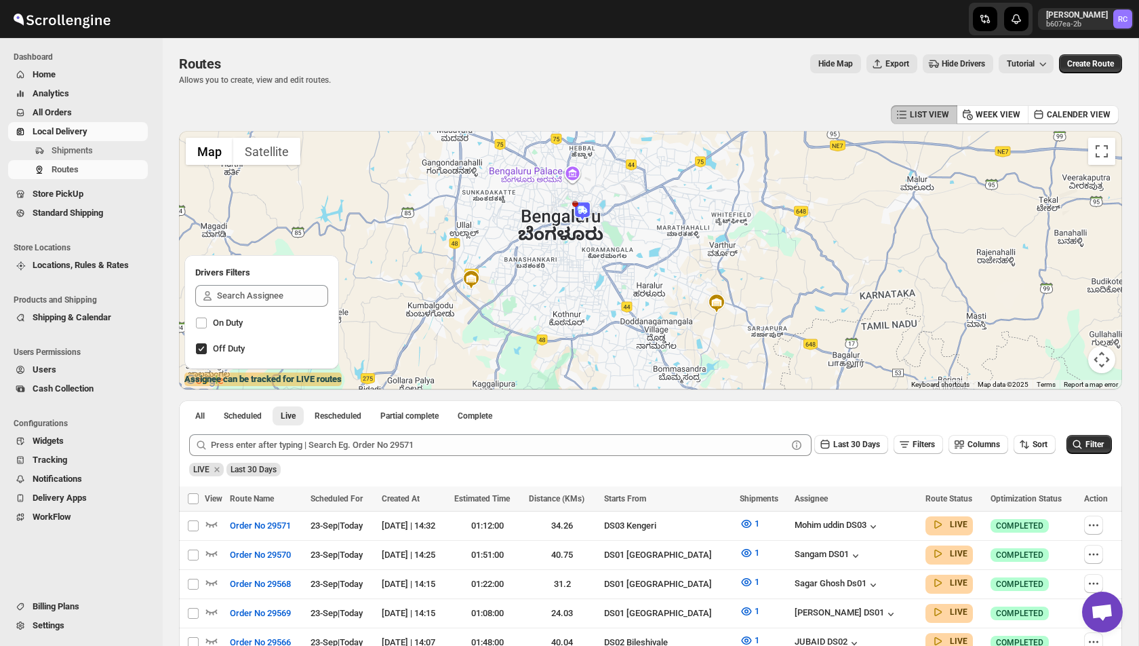
click at [576, 218] on img at bounding box center [582, 211] width 20 height 20
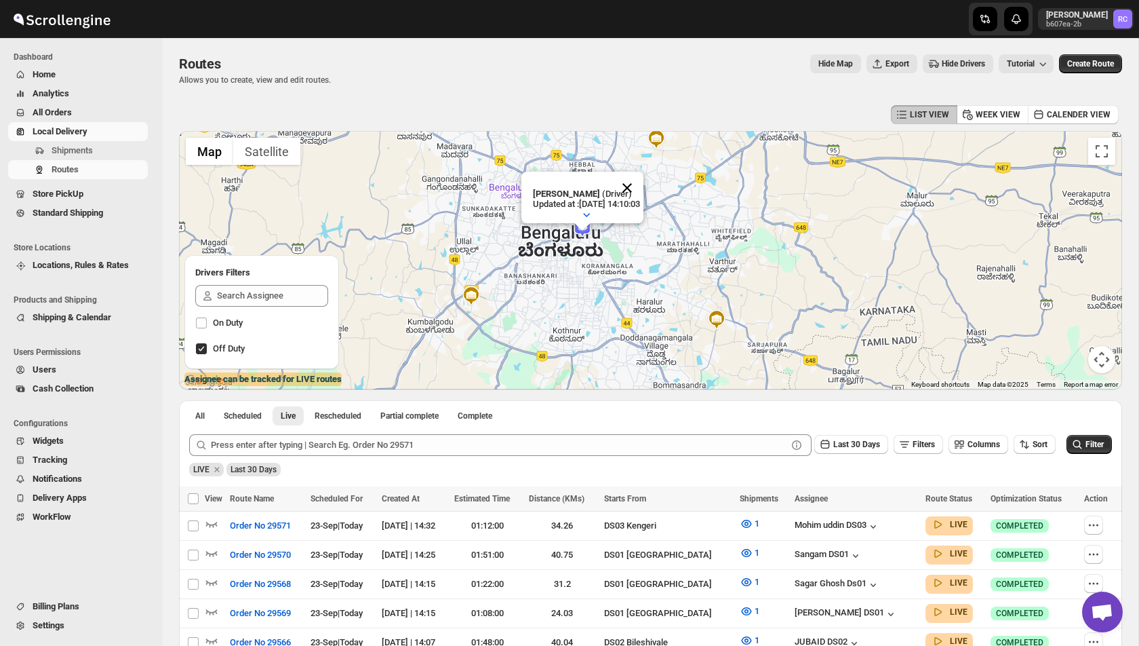
click at [642, 186] on button "Close" at bounding box center [627, 188] width 33 height 33
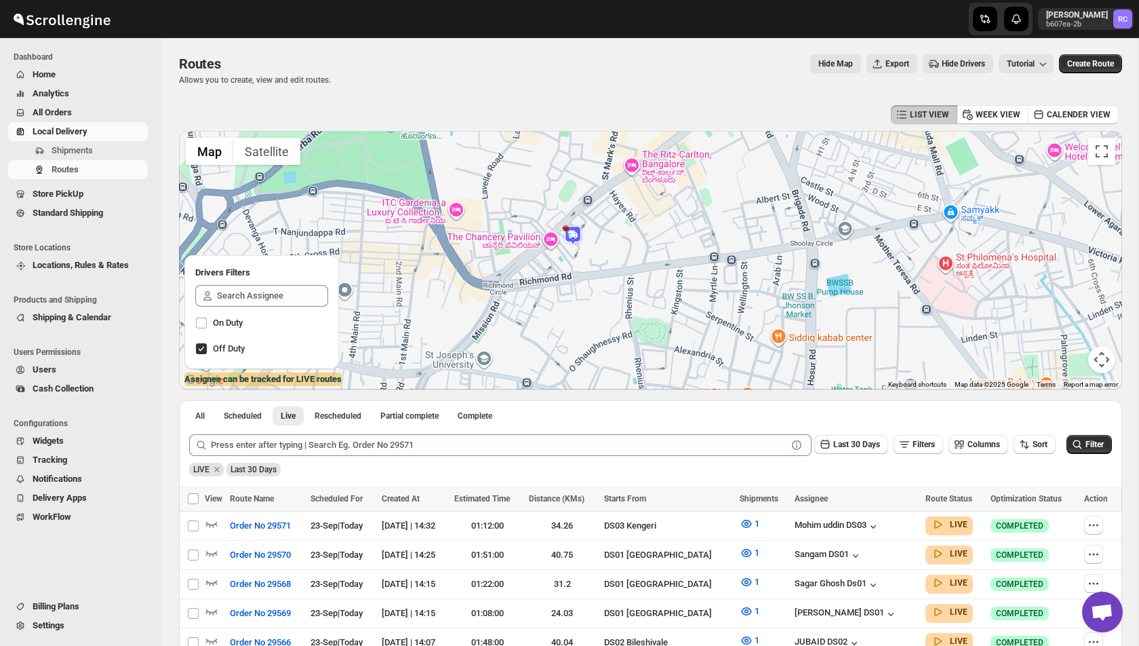
click at [570, 241] on img at bounding box center [573, 235] width 20 height 20
click at [634, 196] on button "Close" at bounding box center [617, 196] width 33 height 33
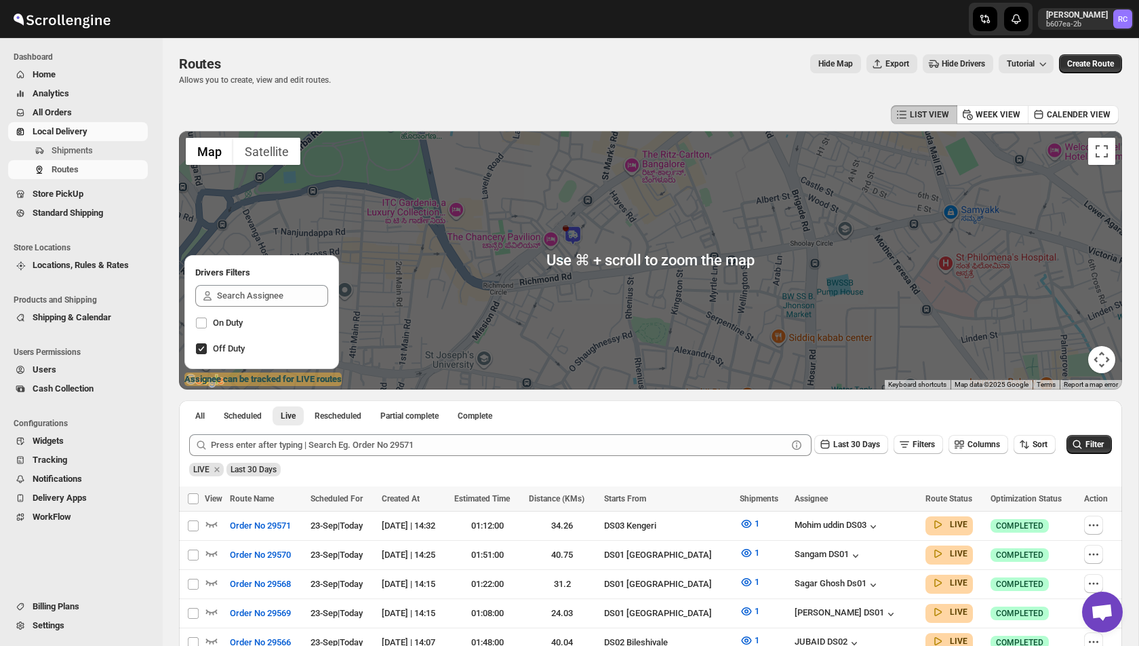
scroll to position [3, 0]
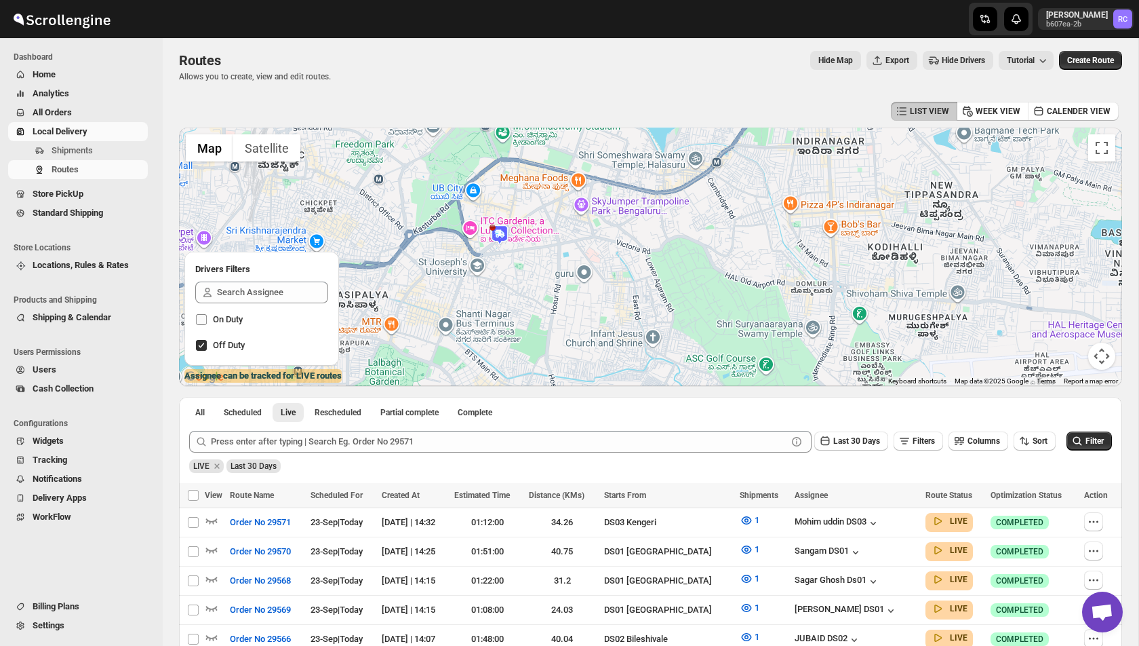
click at [229, 319] on span "On Duty" at bounding box center [228, 319] width 30 height 10
click at [207, 319] on input "On Duty" at bounding box center [201, 319] width 11 height 11
checkbox input "true"
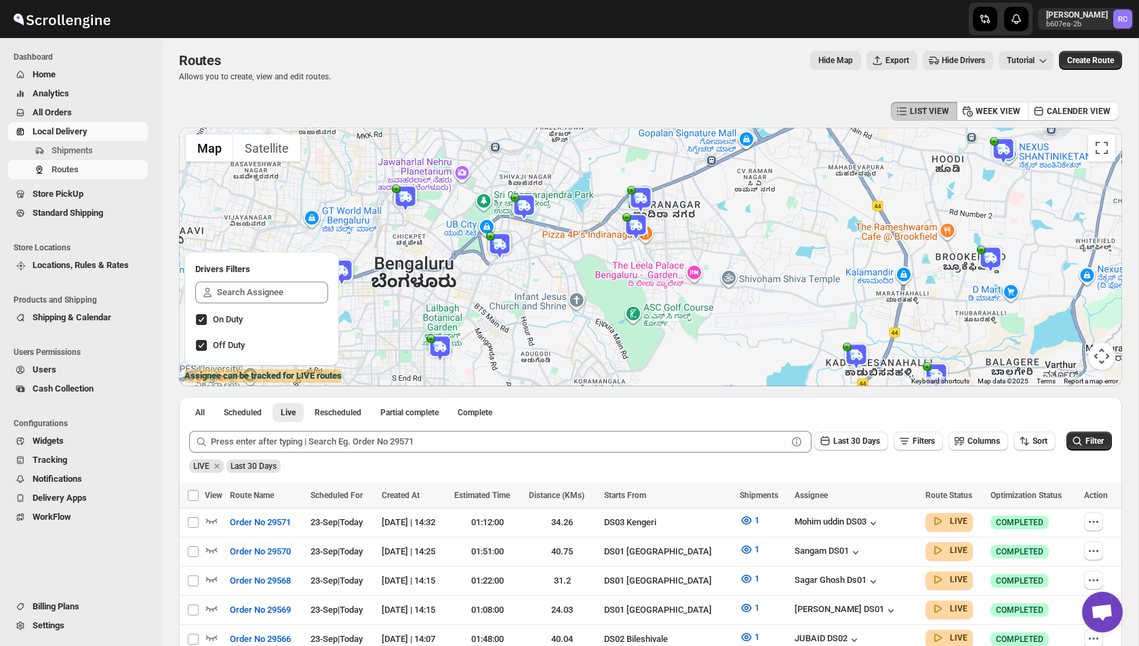
drag, startPoint x: 670, startPoint y: 245, endPoint x: 621, endPoint y: 245, distance: 48.8
click at [621, 245] on div at bounding box center [650, 256] width 943 height 258
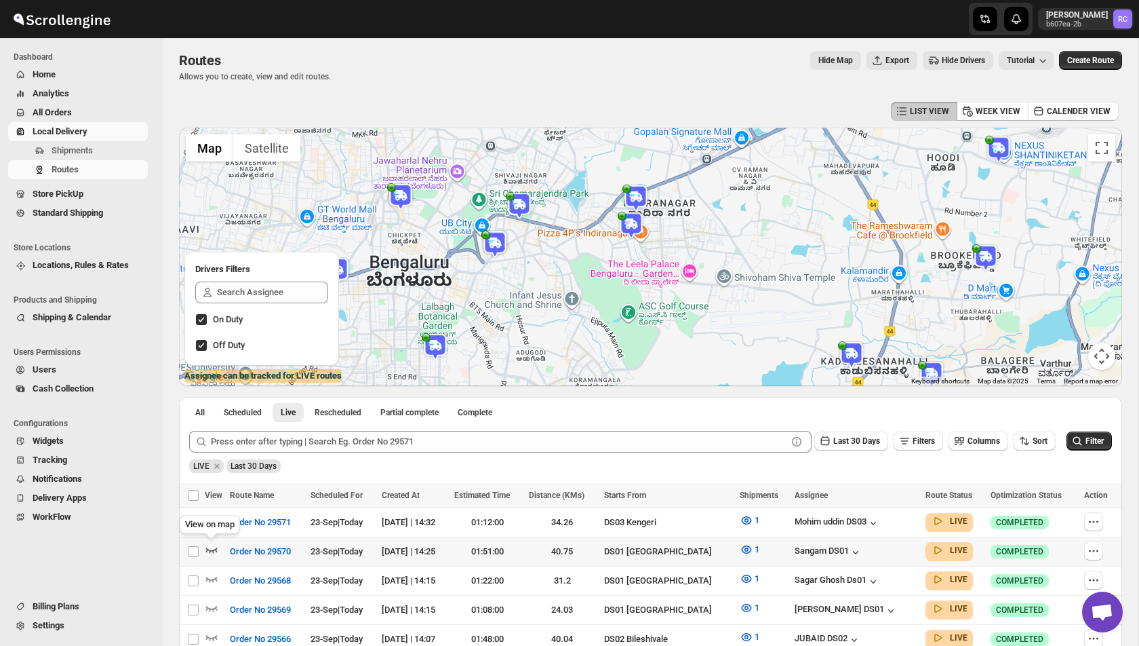
click at [213, 552] on icon "button" at bounding box center [212, 549] width 14 height 14
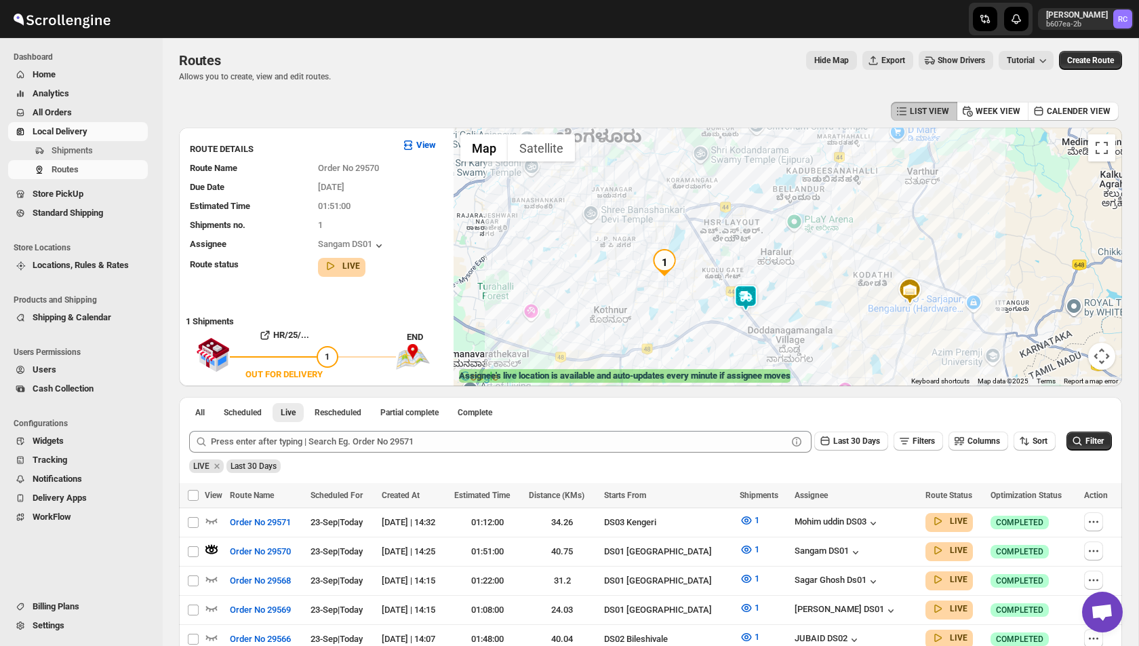
click at [746, 299] on img at bounding box center [745, 297] width 27 height 27
click at [662, 306] on div "Assignee : Sangam DS01 Updated at : [DATE] 15:07:31 Duty mode Enabled Battery p…" at bounding box center [788, 256] width 669 height 258
click at [803, 240] on button "Close" at bounding box center [786, 240] width 33 height 33
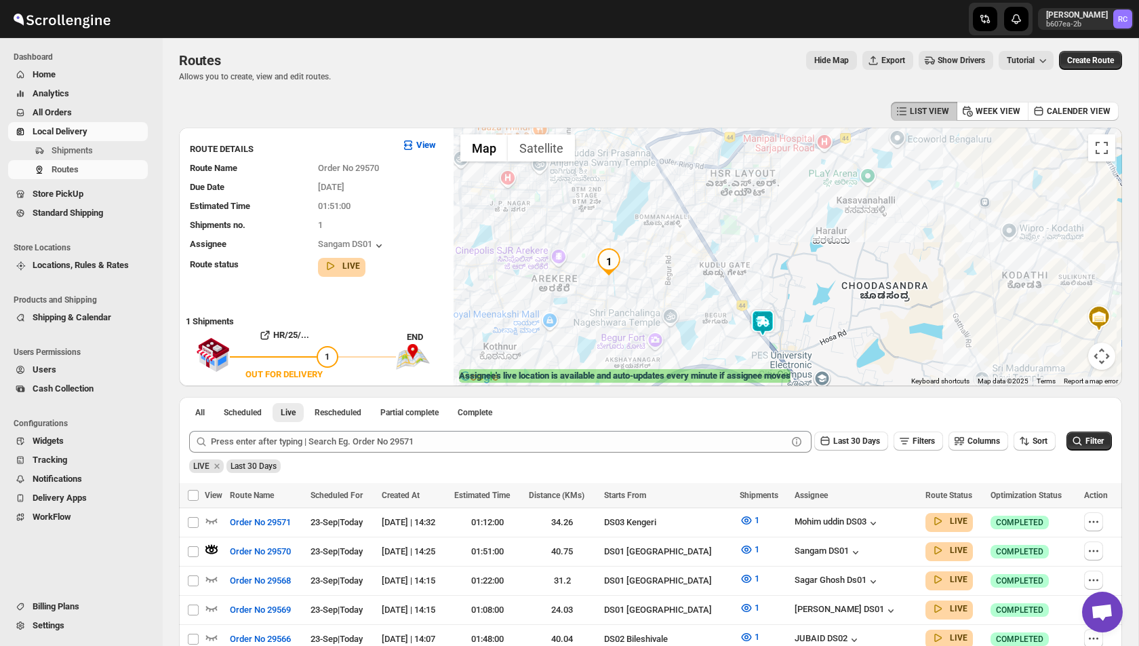
click at [765, 330] on img at bounding box center [762, 322] width 27 height 27
click at [765, 324] on img at bounding box center [762, 322] width 27 height 27
click at [819, 264] on button "Close" at bounding box center [803, 265] width 33 height 33
click at [205, 410] on span "All" at bounding box center [199, 412] width 9 height 11
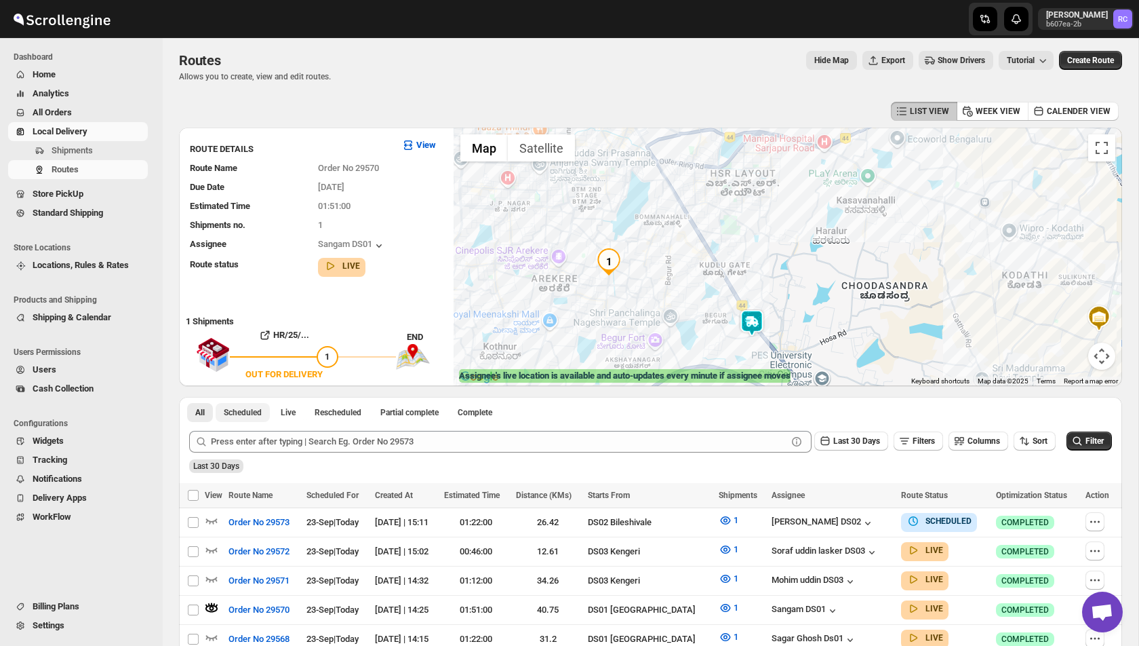
click at [244, 409] on span "Scheduled" at bounding box center [243, 412] width 38 height 11
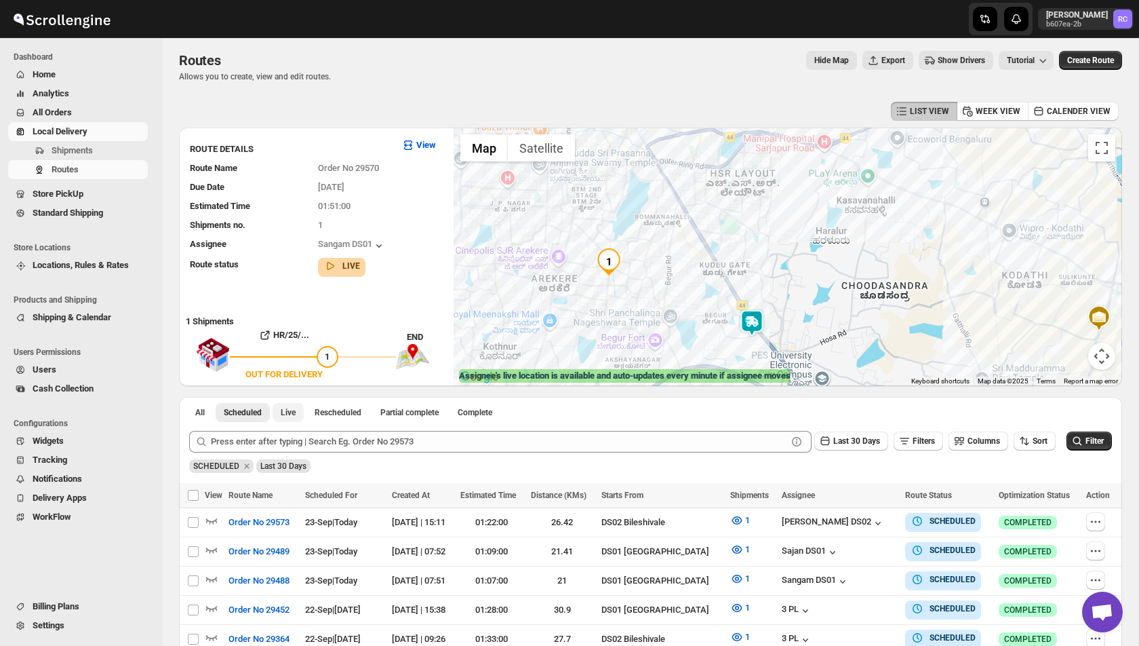
click at [289, 408] on span "Live" at bounding box center [288, 412] width 15 height 11
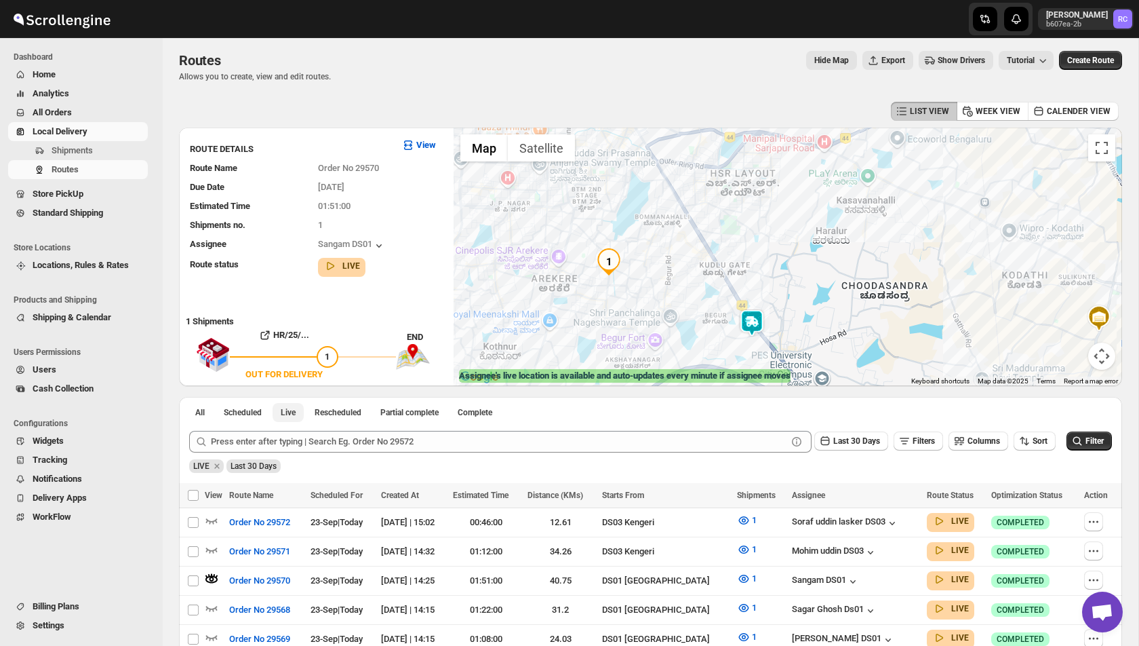
click at [294, 415] on span "Live" at bounding box center [288, 412] width 15 height 11
drag, startPoint x: 314, startPoint y: 222, endPoint x: 342, endPoint y: 222, distance: 27.8
click at [342, 222] on div "Shipments no. 1" at bounding box center [307, 219] width 257 height 24
drag, startPoint x: 316, startPoint y: 207, endPoint x: 374, endPoint y: 207, distance: 57.6
click at [374, 207] on div "Shipments no. 1" at bounding box center [307, 219] width 257 height 24
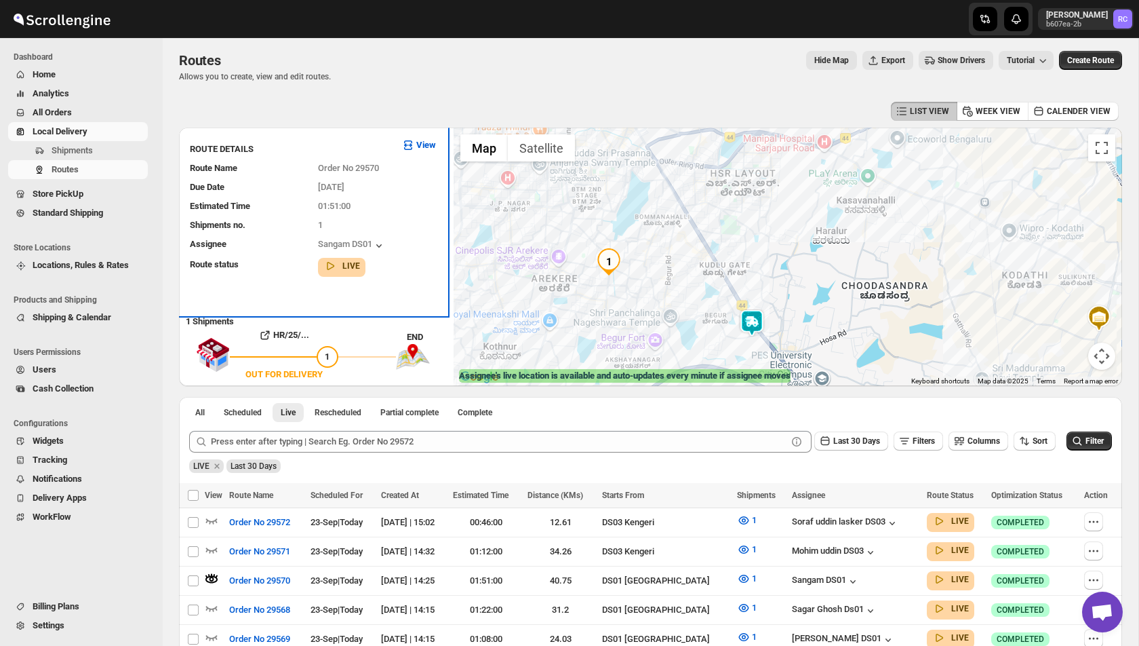
drag, startPoint x: 313, startPoint y: 186, endPoint x: 389, endPoint y: 186, distance: 75.9
click at [389, 186] on div "Due Date [DATE]" at bounding box center [307, 182] width 257 height 24
click at [338, 170] on div "Due Date [DATE]" at bounding box center [307, 182] width 257 height 24
drag, startPoint x: 316, startPoint y: 166, endPoint x: 423, endPoint y: 167, distance: 107.1
click at [424, 167] on div "Route Name Order No 29570" at bounding box center [307, 163] width 257 height 24
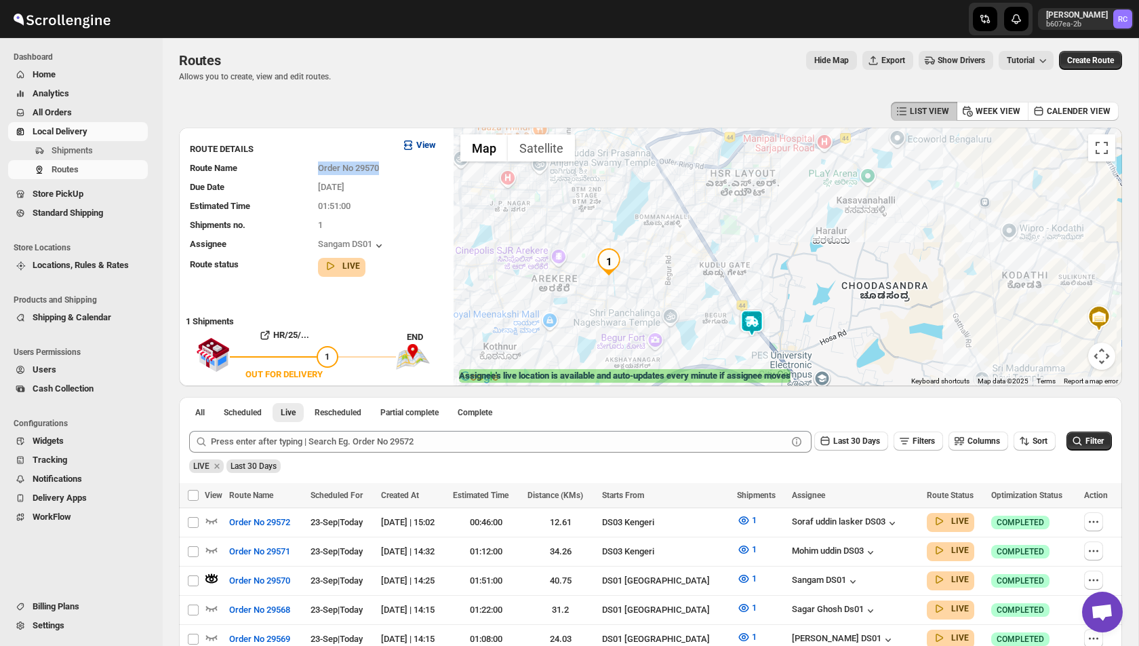
click at [423, 146] on b "View" at bounding box center [426, 145] width 20 height 10
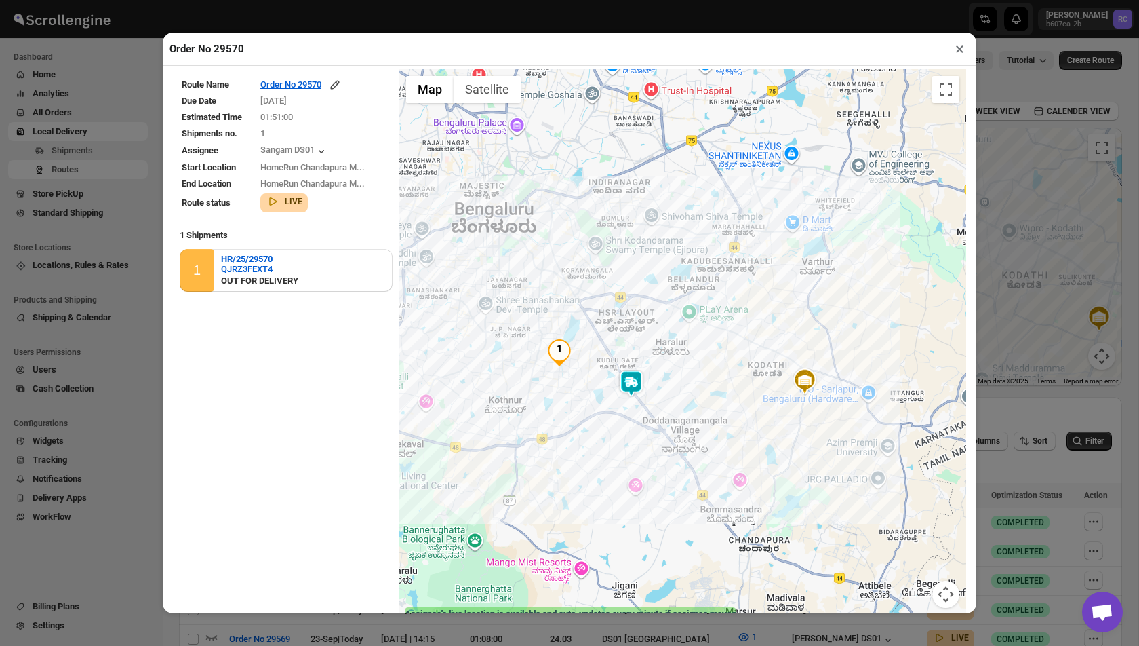
click at [957, 50] on button "×" at bounding box center [960, 48] width 20 height 19
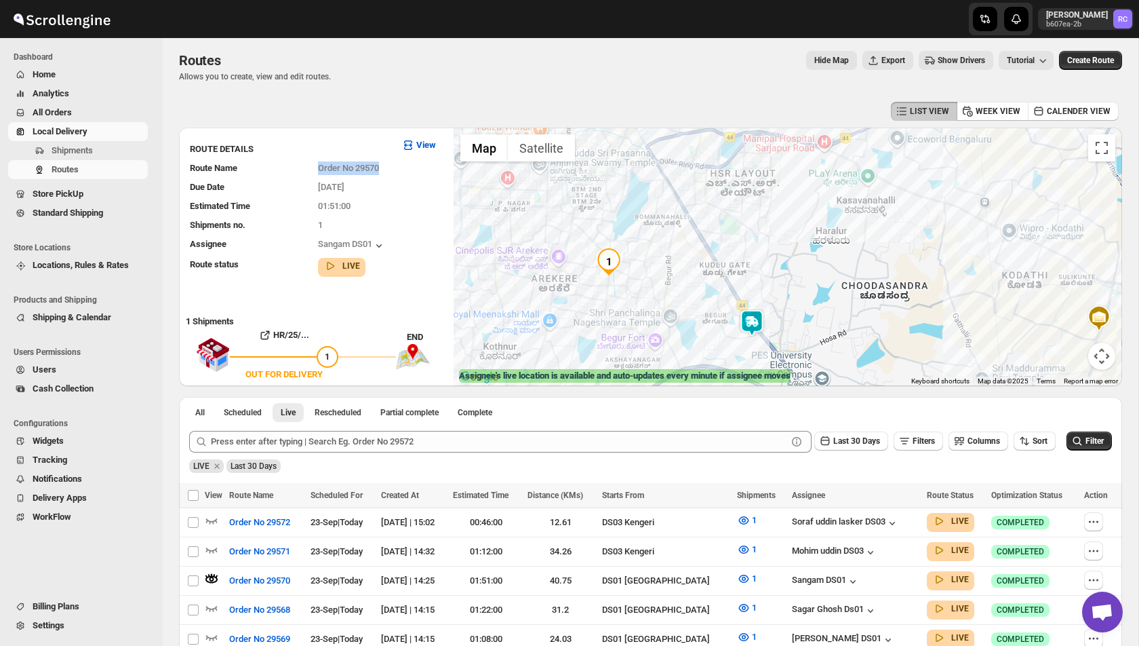
click at [753, 317] on img at bounding box center [751, 322] width 27 height 27
click at [751, 321] on img at bounding box center [751, 322] width 27 height 27
click at [806, 266] on button "Close" at bounding box center [793, 266] width 33 height 33
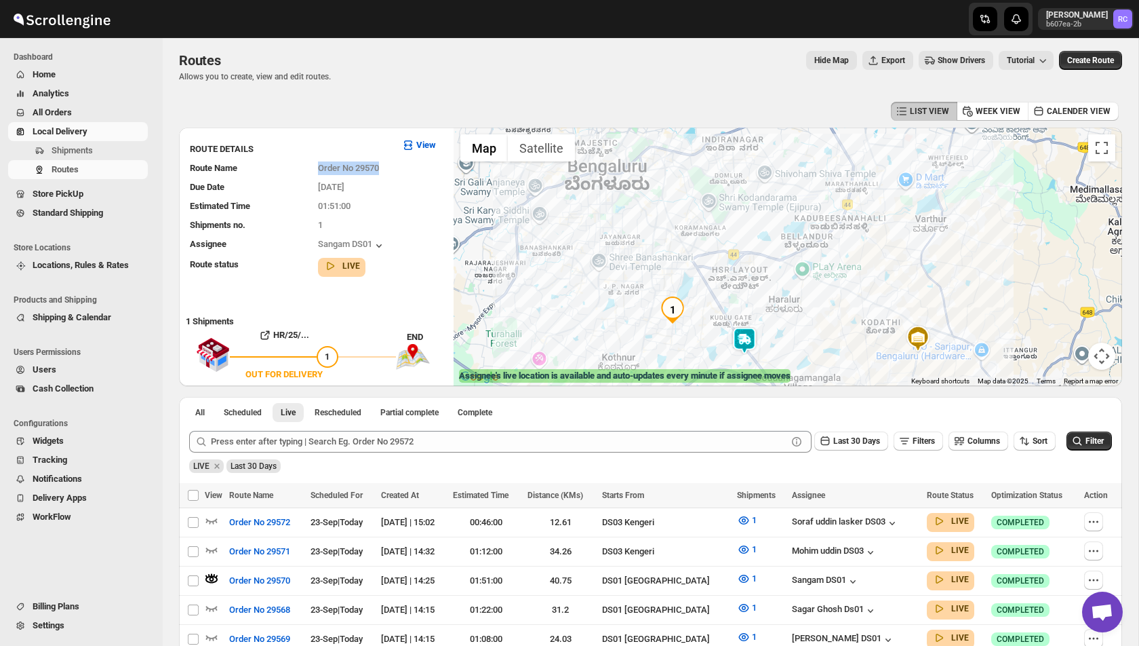
drag, startPoint x: 563, startPoint y: 243, endPoint x: 595, endPoint y: 304, distance: 69.1
click at [595, 304] on div at bounding box center [788, 256] width 669 height 258
click at [631, 398] on div "All Scheduled Live Rescheduled Partial complete Complete More views All Schedul…" at bounding box center [650, 409] width 943 height 24
click at [304, 410] on button "Live" at bounding box center [288, 412] width 31 height 19
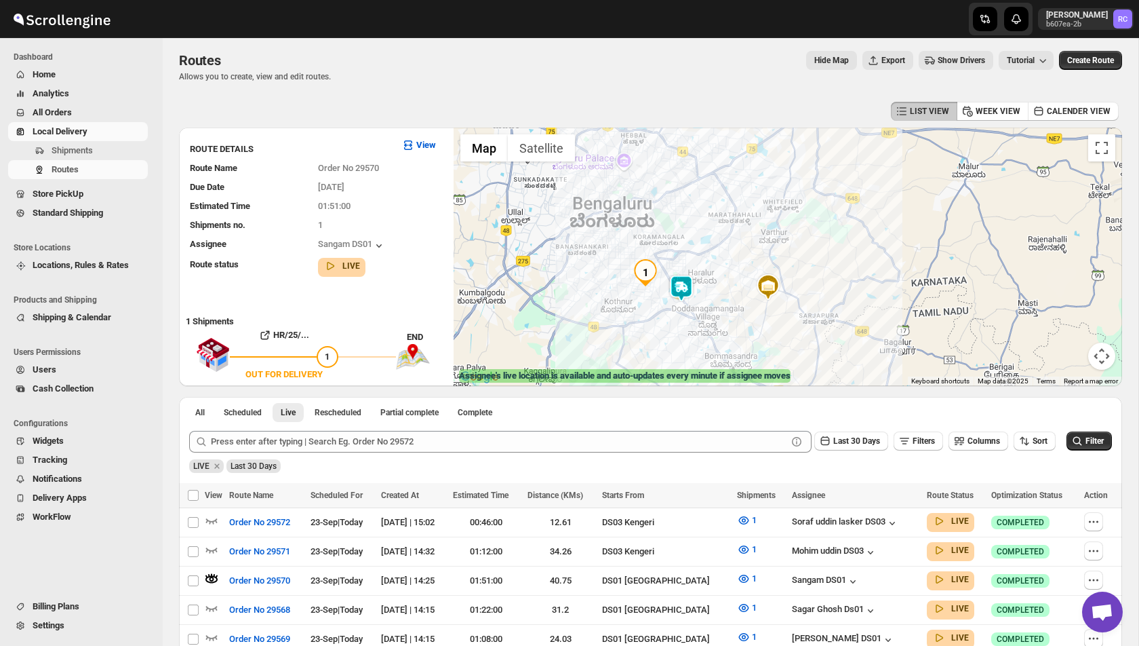
drag, startPoint x: 616, startPoint y: 250, endPoint x: 651, endPoint y: 243, distance: 36.0
click at [652, 243] on div at bounding box center [788, 256] width 669 height 258
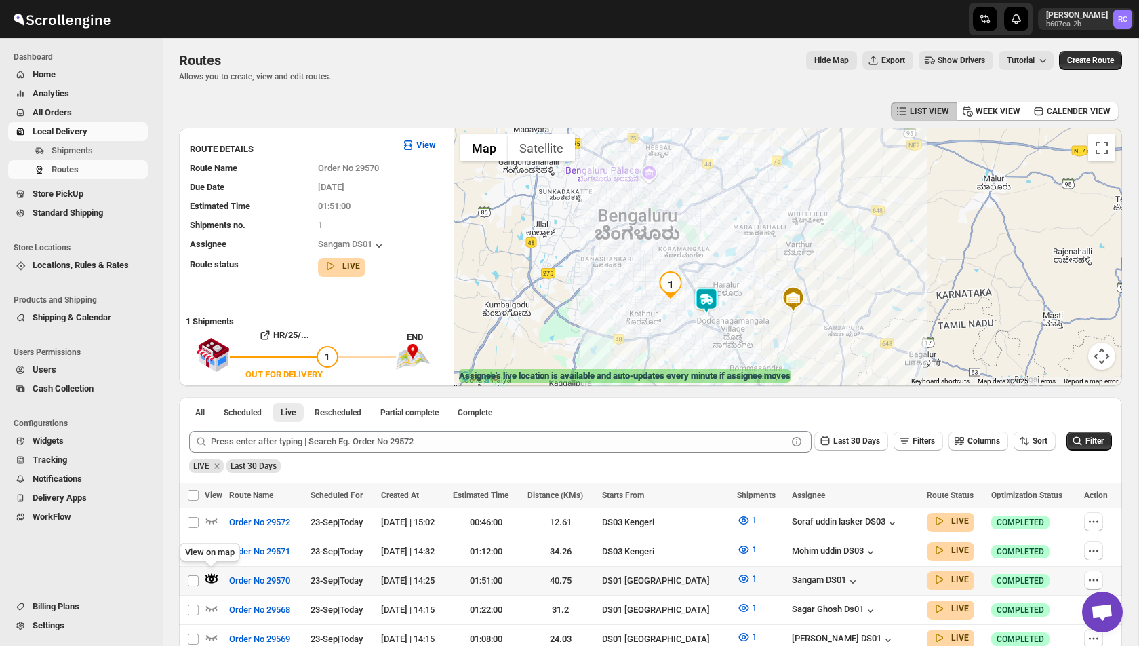
click at [207, 572] on icon "button" at bounding box center [212, 579] width 14 height 14
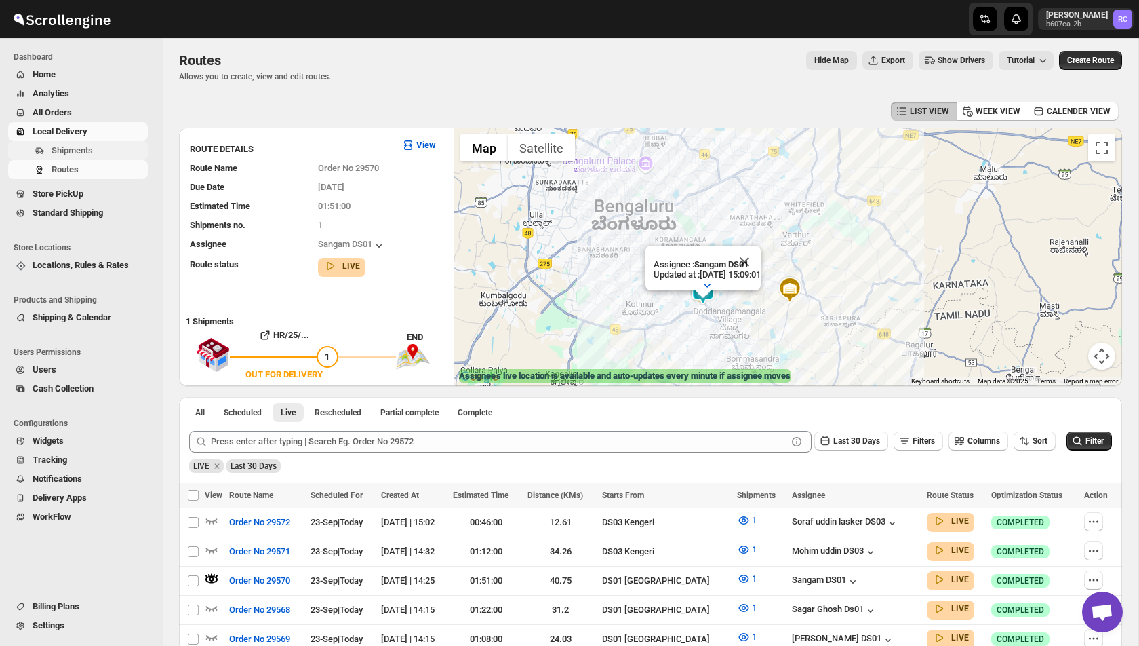
click at [98, 155] on span "Shipments" at bounding box center [99, 151] width 94 height 14
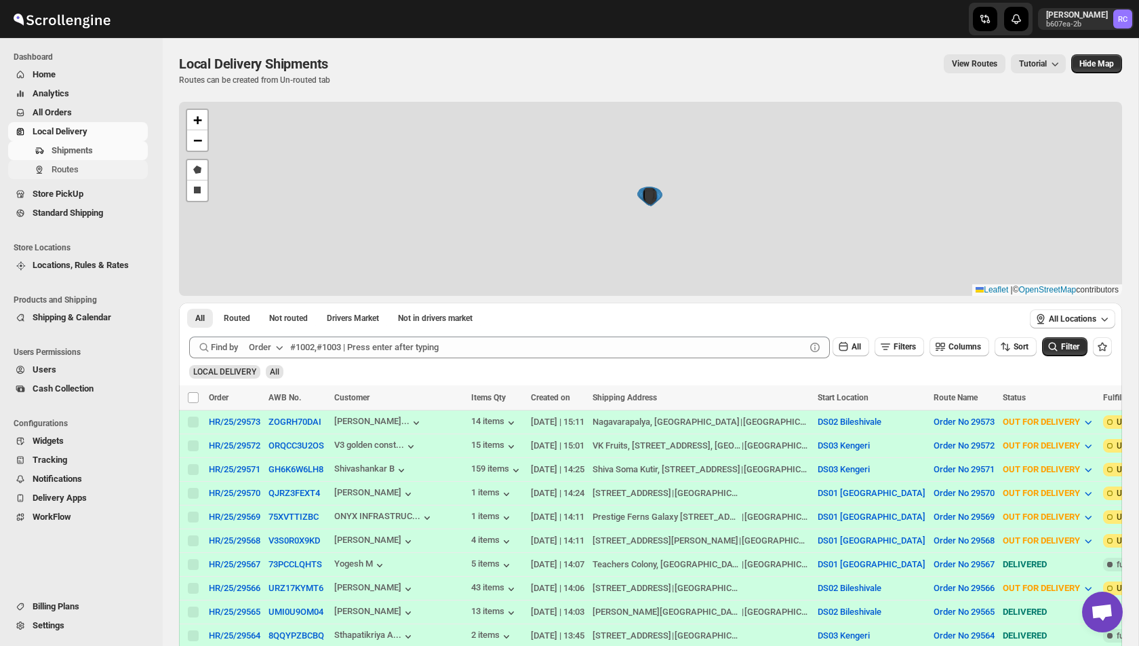
click at [54, 167] on span "Routes" at bounding box center [65, 169] width 27 height 10
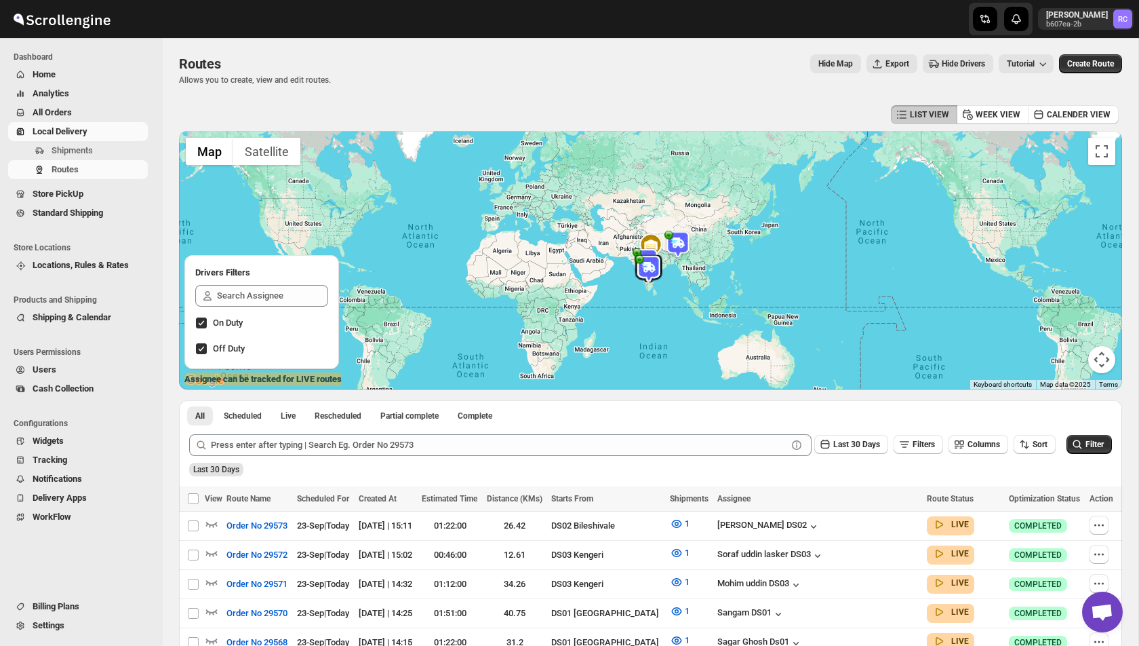
click at [681, 246] on img at bounding box center [678, 244] width 27 height 27
click at [736, 206] on button "Close" at bounding box center [729, 208] width 33 height 33
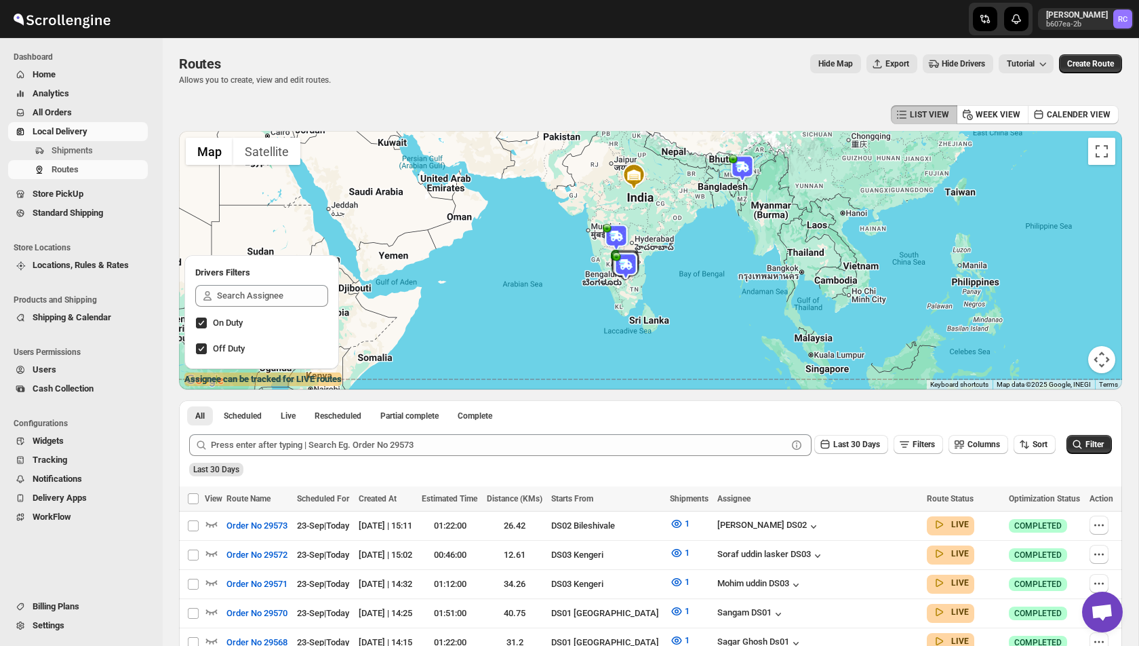
drag, startPoint x: 620, startPoint y: 277, endPoint x: 707, endPoint y: 193, distance: 120.8
click at [707, 193] on div at bounding box center [650, 260] width 943 height 258
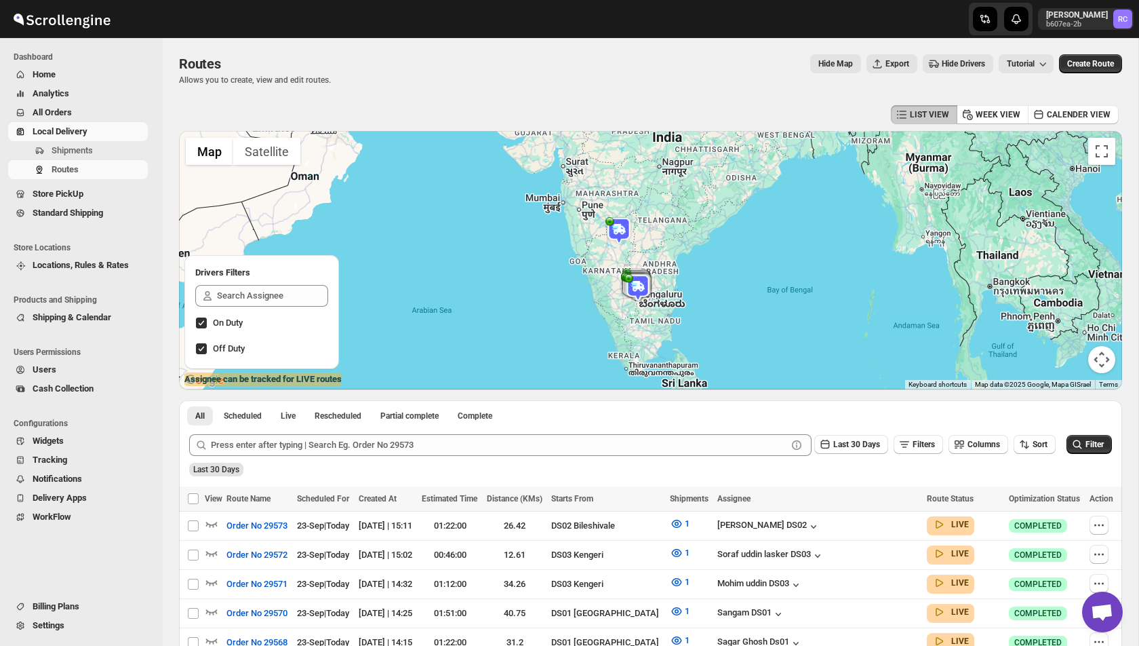
click at [616, 228] on img at bounding box center [619, 230] width 27 height 27
click at [677, 187] on button "Close" at bounding box center [664, 194] width 33 height 33
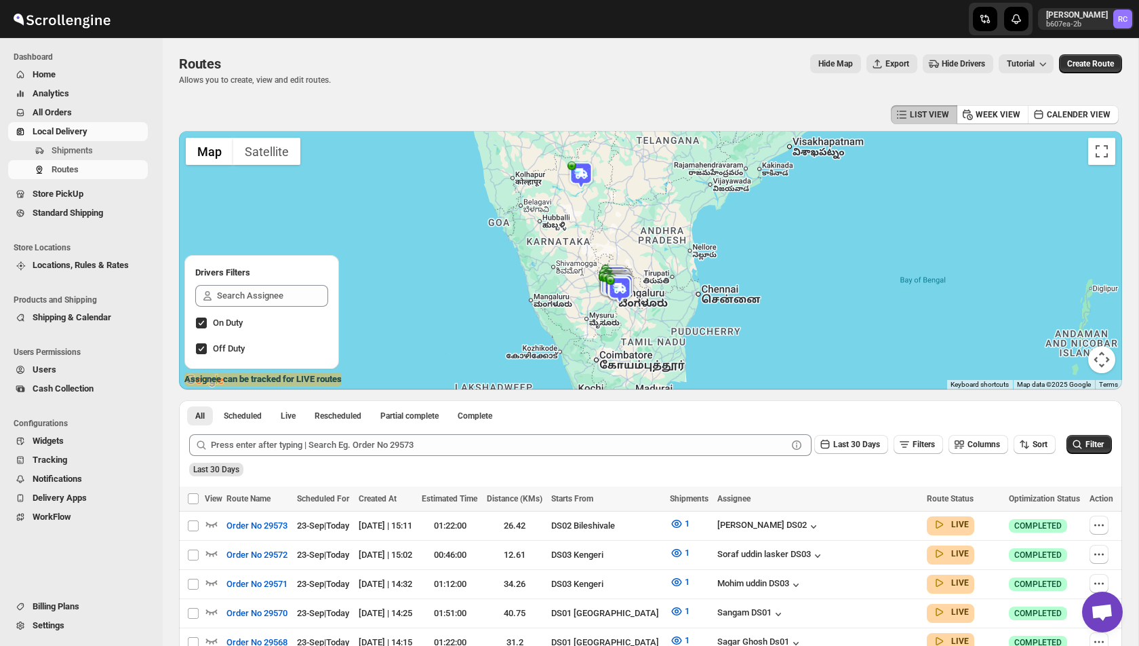
drag, startPoint x: 584, startPoint y: 333, endPoint x: 607, endPoint y: 305, distance: 35.7
click at [607, 305] on div at bounding box center [650, 260] width 943 height 258
